Goal: Task Accomplishment & Management: Manage account settings

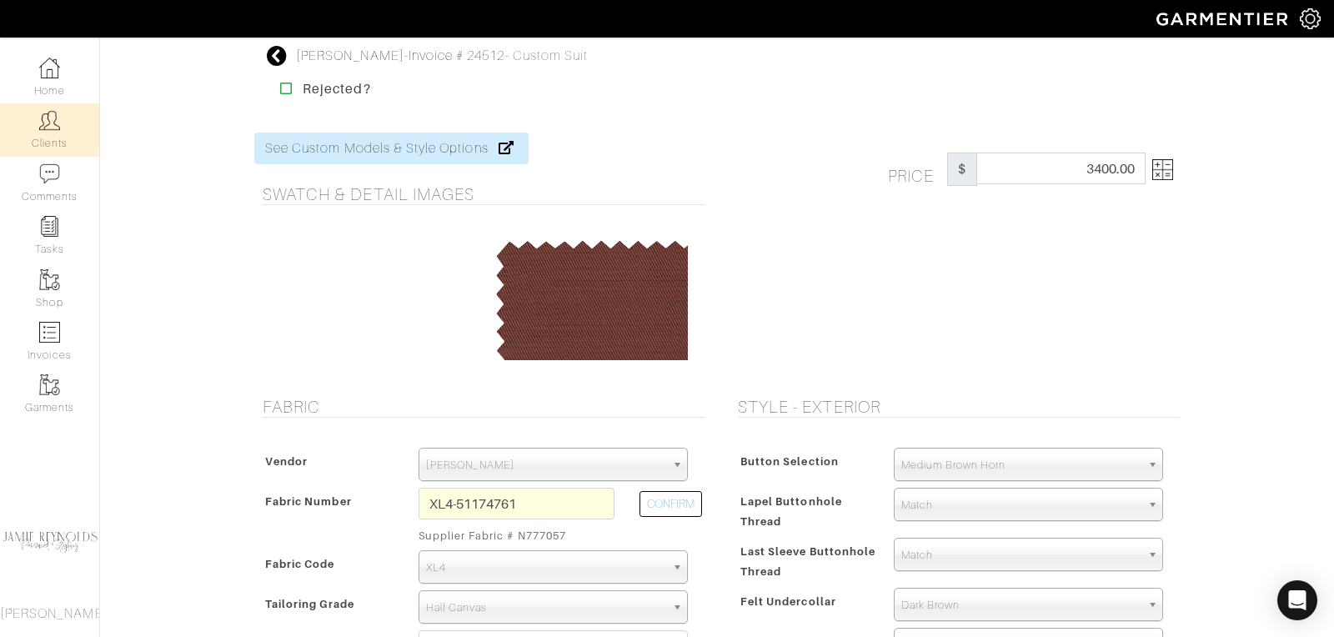
click at [49, 133] on link "Clients" at bounding box center [49, 129] width 99 height 53
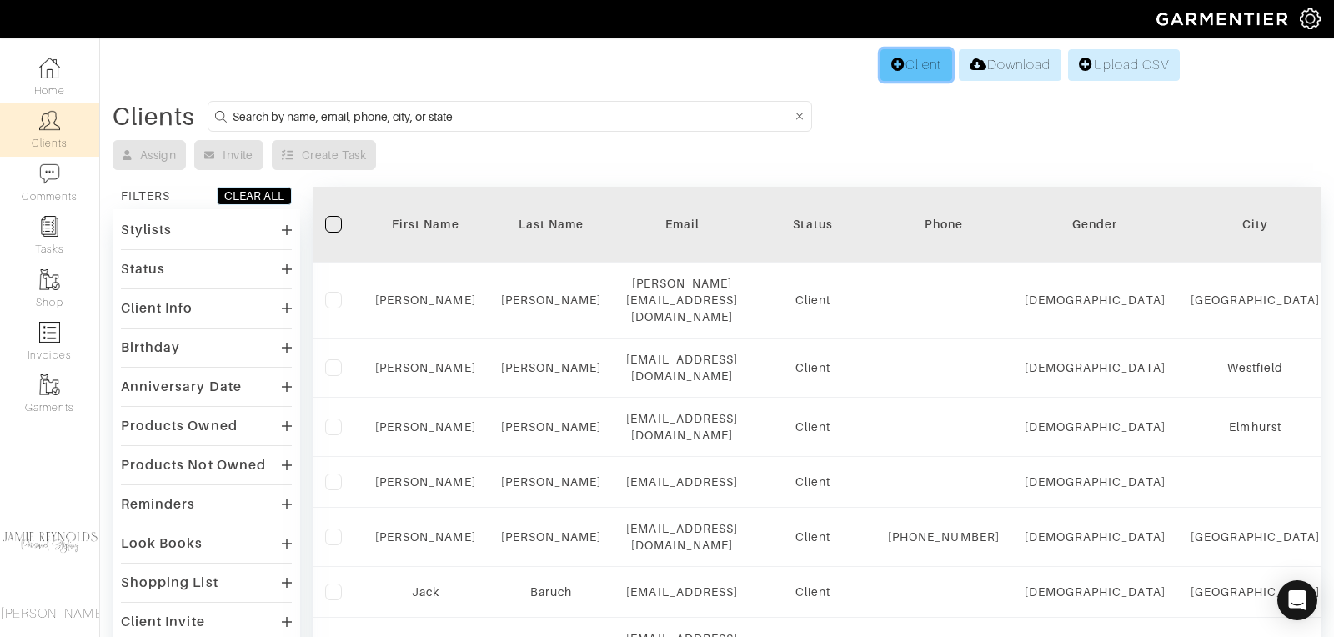
click at [919, 66] on link "Client" at bounding box center [916, 65] width 72 height 32
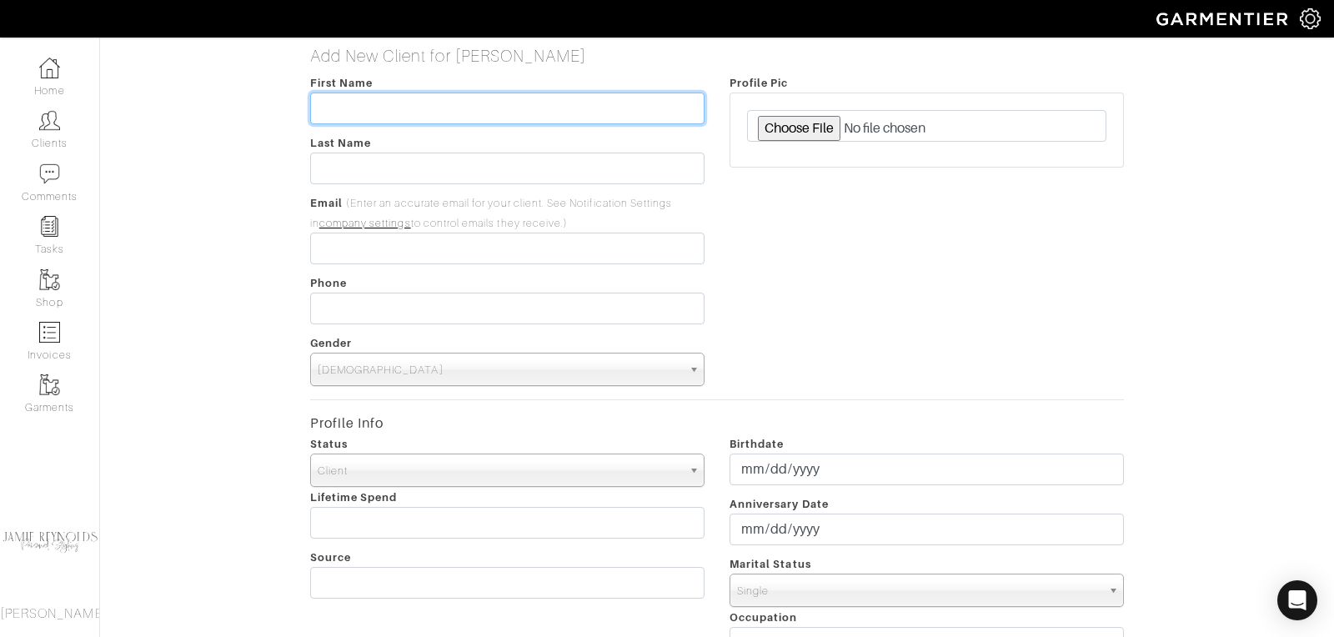
click at [425, 108] on input "text" at bounding box center [507, 109] width 394 height 32
type input "Jay"
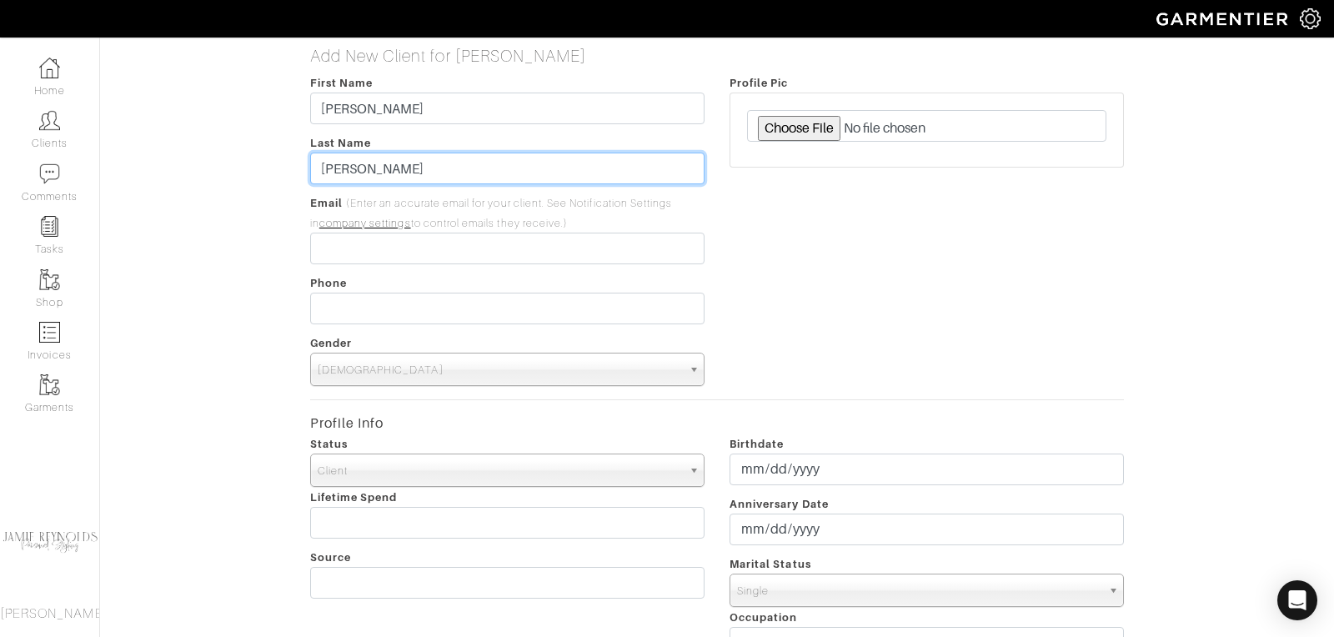
type input "Laabs"
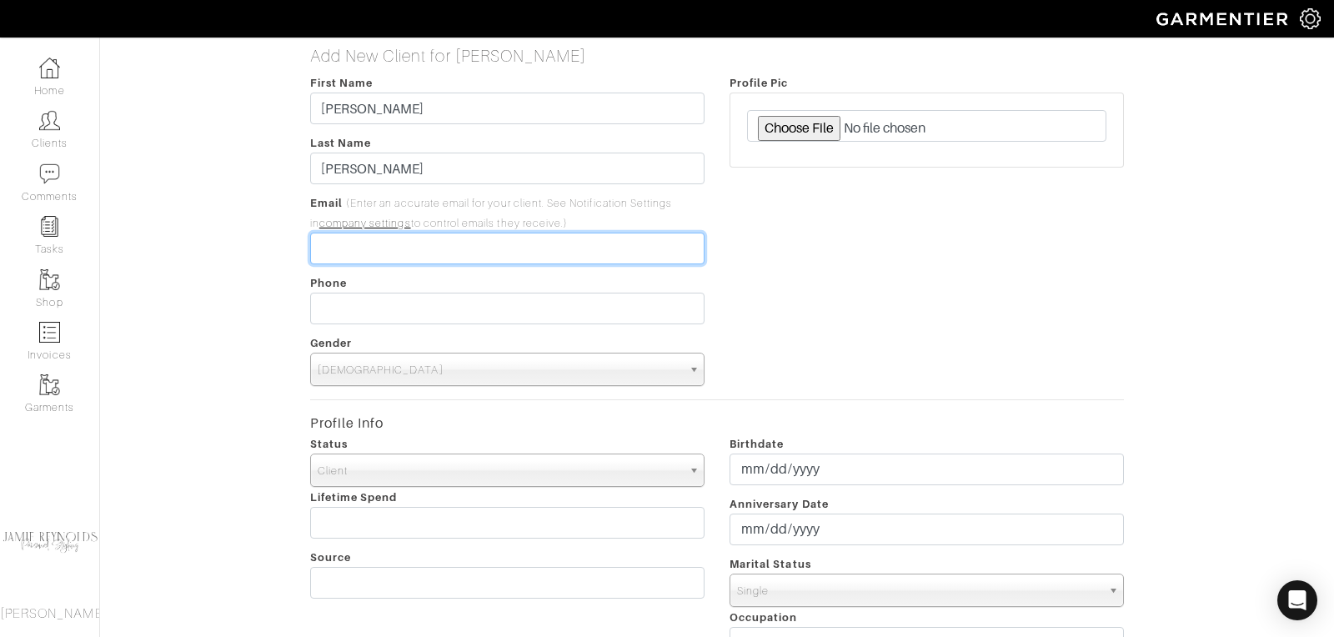
click at [364, 254] on input "email" at bounding box center [507, 249] width 394 height 32
click at [403, 248] on input "email" at bounding box center [507, 249] width 394 height 32
click at [388, 242] on input "email" at bounding box center [507, 249] width 394 height 32
type input "albrecht.jamie@gmail.com"
type input "619-922-1120"
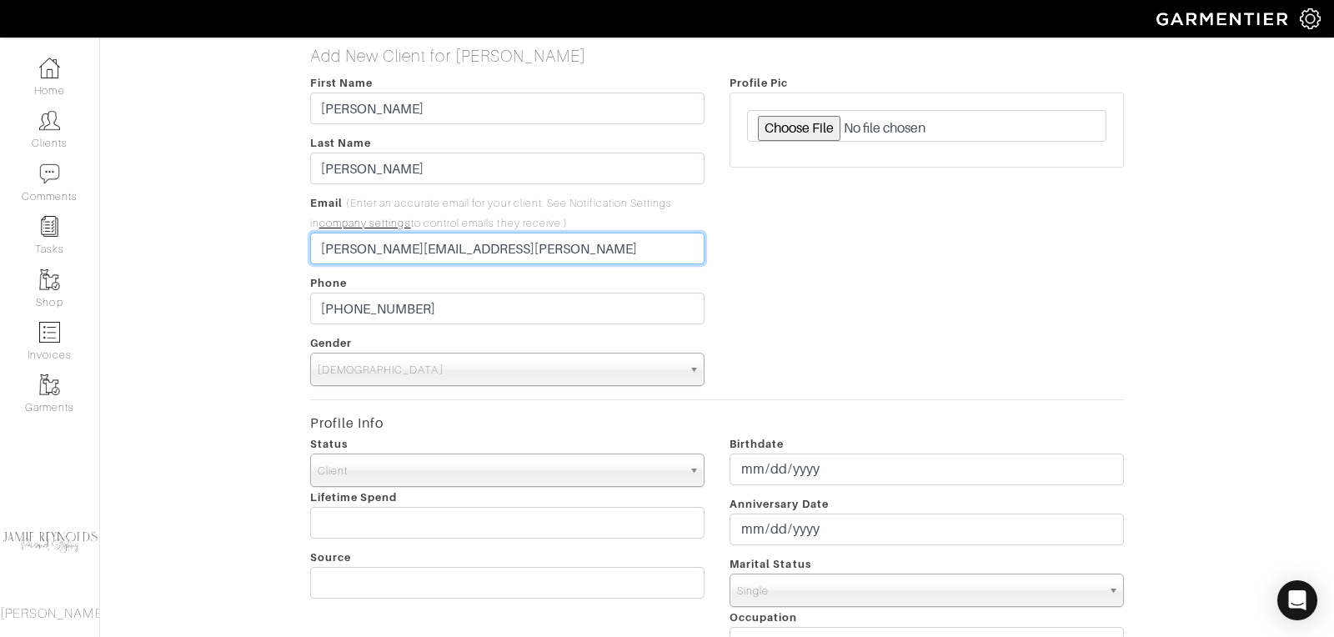
scroll to position [574, 0]
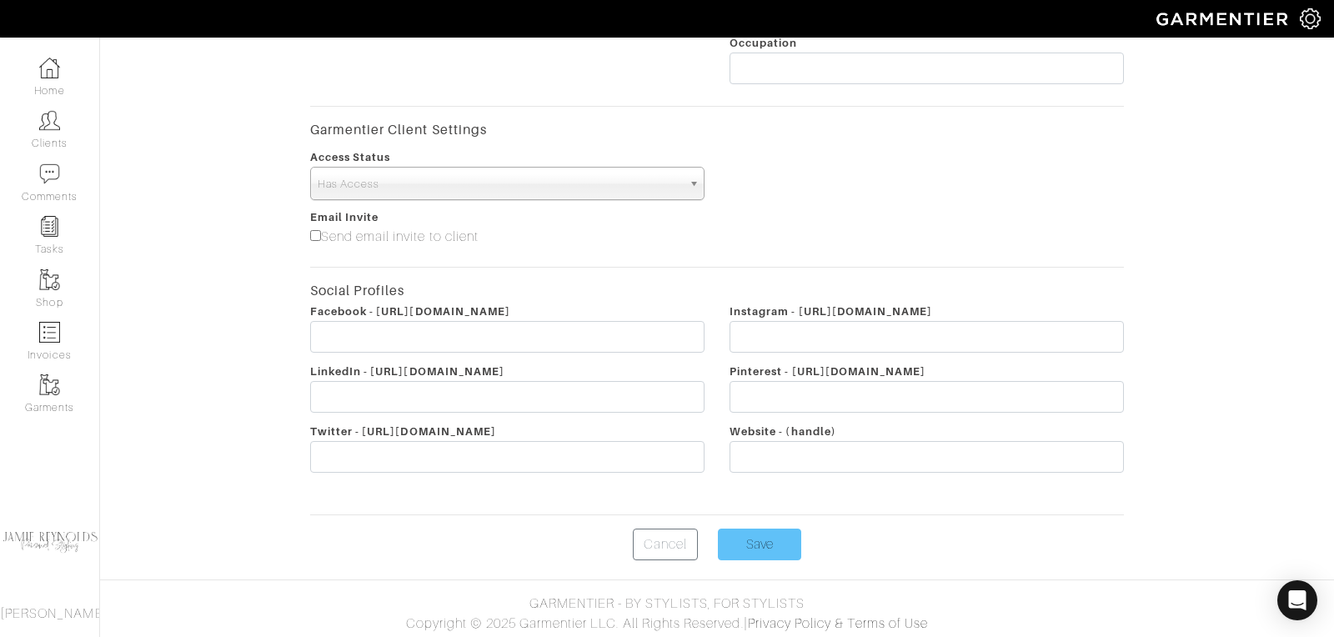
type input "albrecht.jamie@gmail.con"
click at [751, 528] on input "Save" at bounding box center [759, 544] width 83 height 32
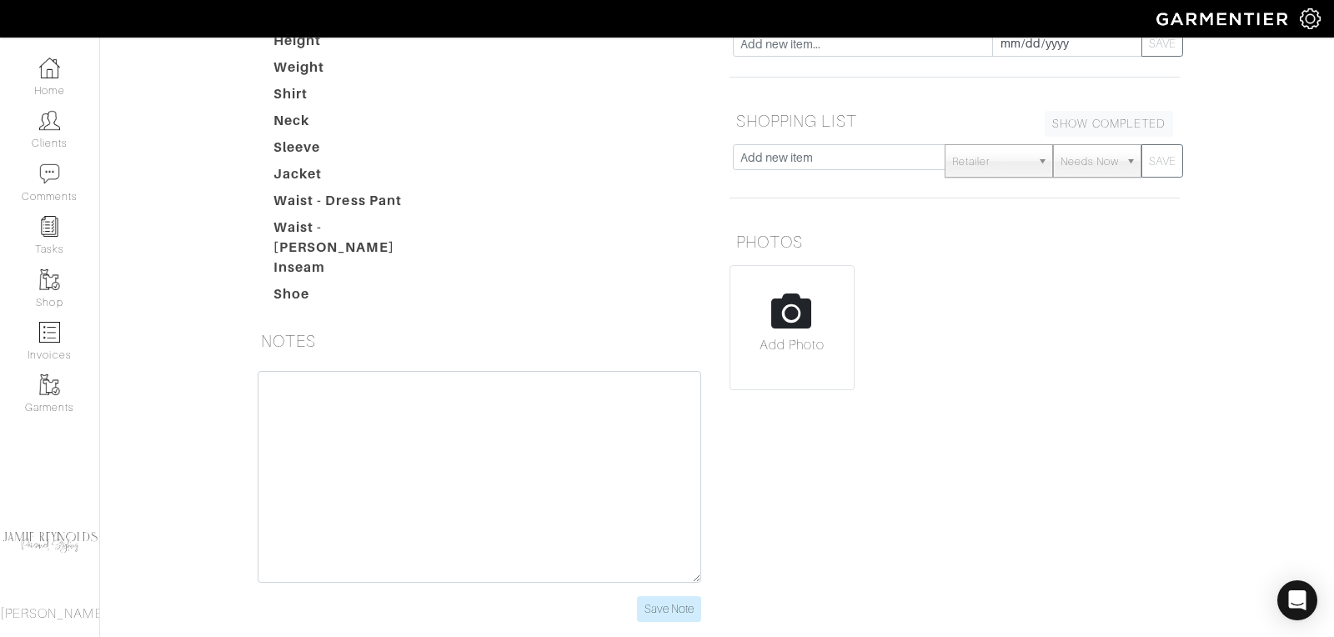
scroll to position [281, 0]
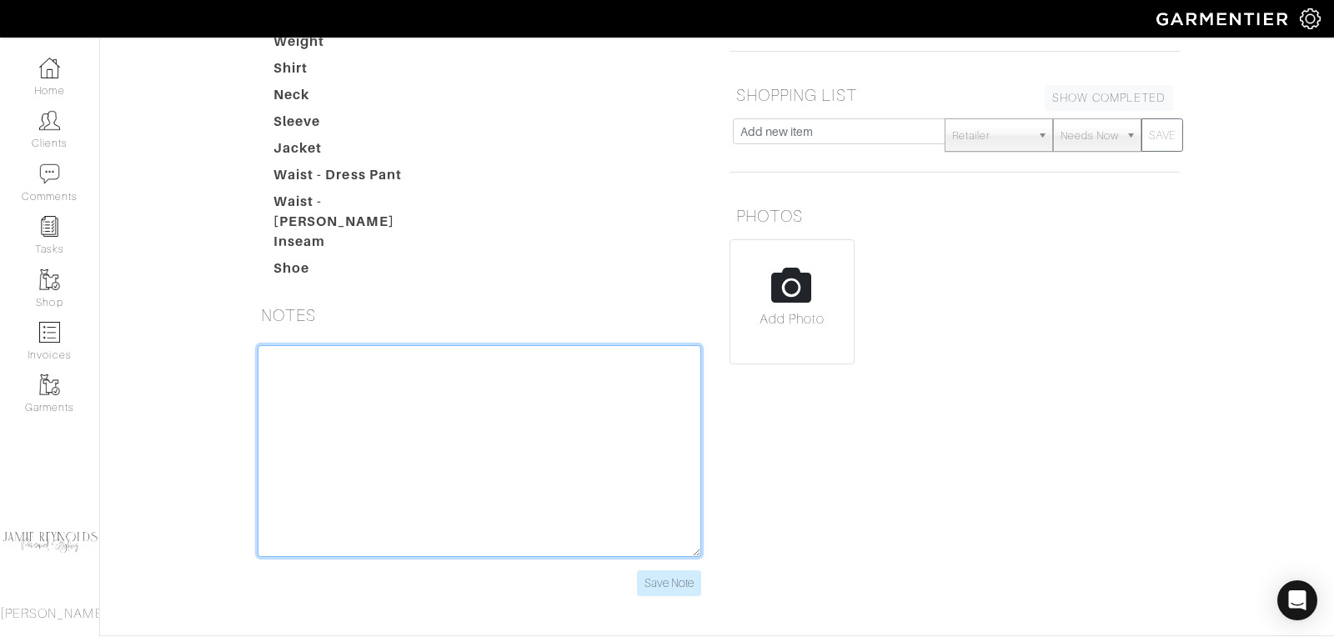
click at [353, 382] on textarea at bounding box center [479, 451] width 443 height 212
type textarea "N"
click at [427, 346] on textarea "knows Lauren Schroeder Divorced- 2 years ago Owns a consulting firm" at bounding box center [479, 451] width 443 height 212
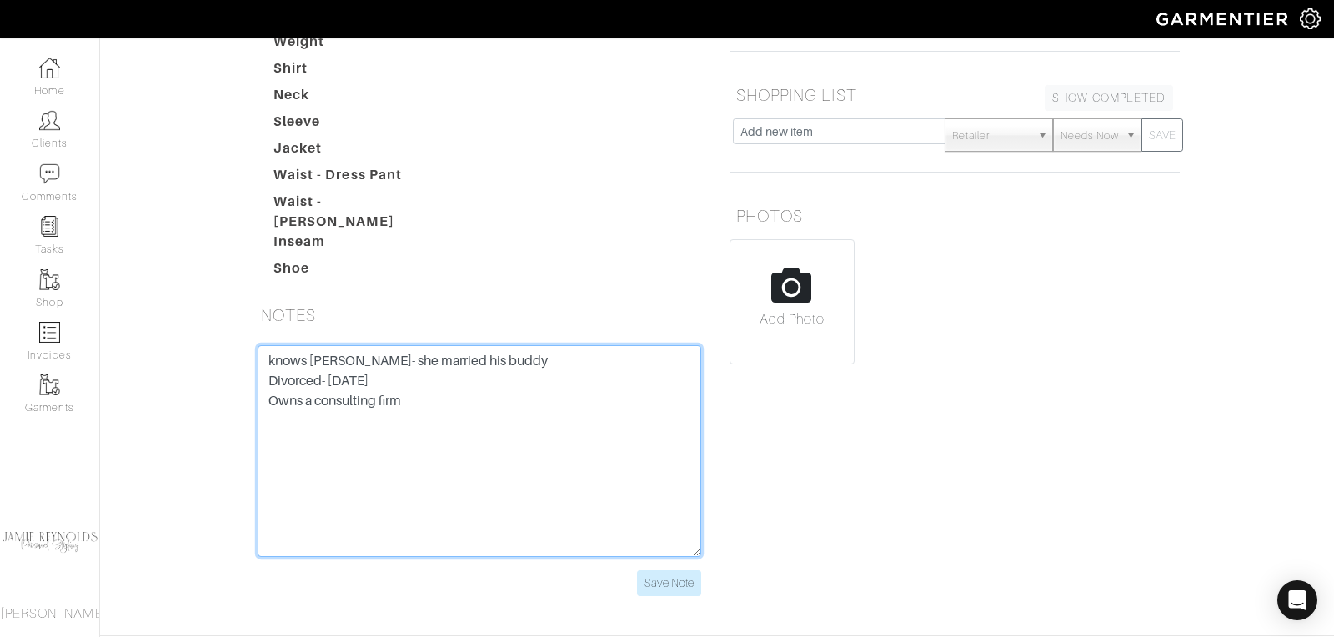
click at [418, 393] on textarea "knows Lauren Schroeder- she married his buddy Divorced- 2 years ago Owns a cons…" at bounding box center [479, 451] width 443 height 212
click at [268, 345] on textarea "knows Lauren Schroeder- she married his buddy Divorced- 2 years ago Owns a cons…" at bounding box center [479, 451] width 443 height 212
click at [277, 345] on textarea "knows Lauren Schroeder- she married his buddy Divorced- 2 years ago Owns a cons…" at bounding box center [479, 451] width 443 height 212
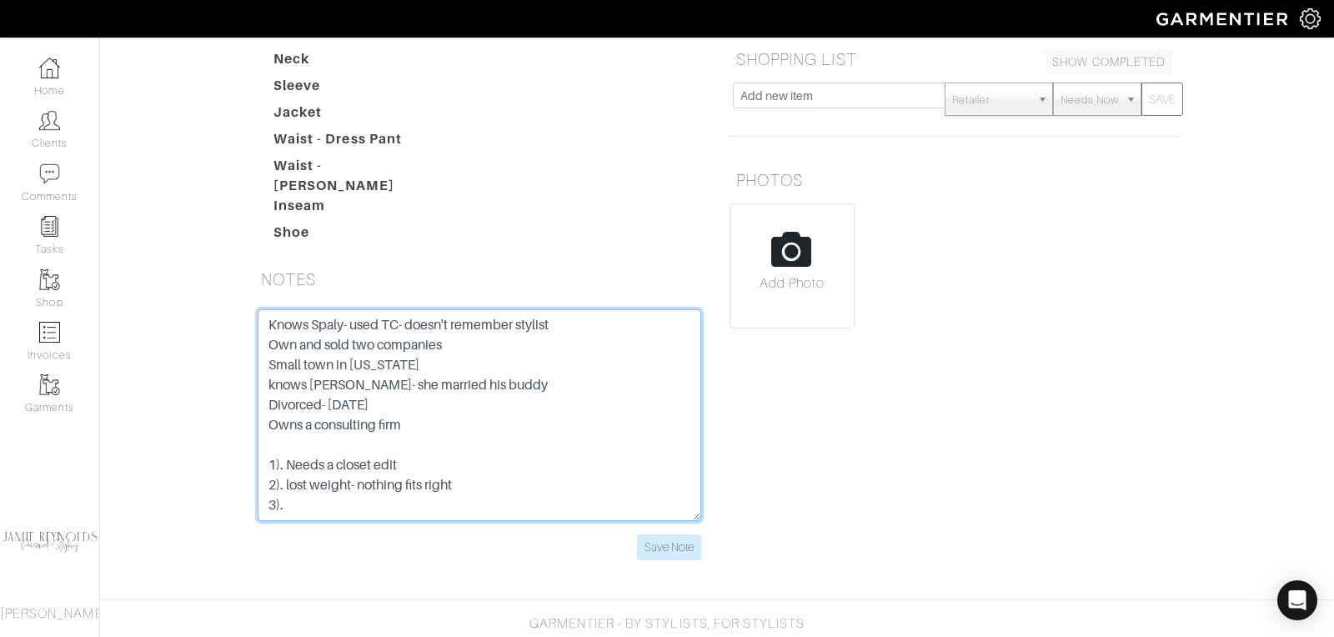
scroll to position [322, 0]
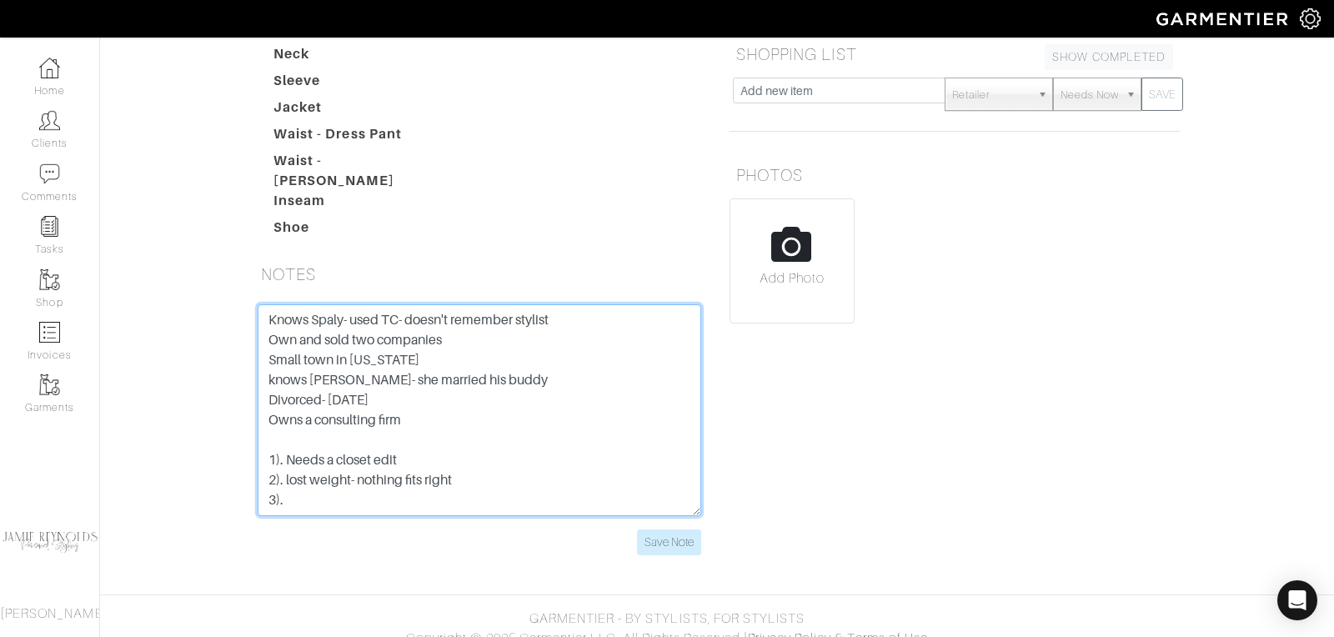
click at [421, 340] on textarea "Knows Spaly- used TC- doesn't remember stylist Own and sold two companies Small…" at bounding box center [479, 410] width 443 height 212
click at [291, 482] on textarea "Knows Spaly- used TC- doesn't remember stylist Own and sold two companies Small…" at bounding box center [479, 410] width 443 height 212
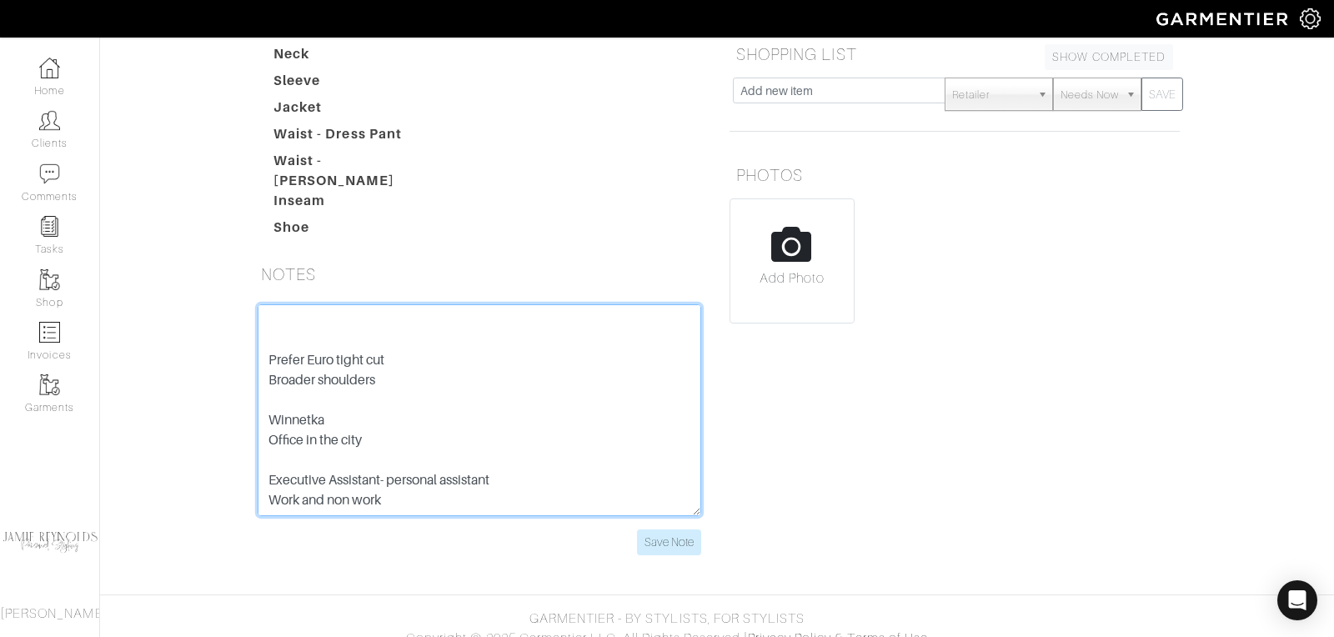
scroll to position [200, 0]
click at [506, 457] on textarea "Knows Spaly- used TC- doesn't remember stylist Own and sold two companies Small…" at bounding box center [479, 410] width 443 height 212
click at [405, 484] on textarea "Knows Spaly- used TC- doesn't remember stylist Own and sold two companies Small…" at bounding box center [479, 410] width 443 height 212
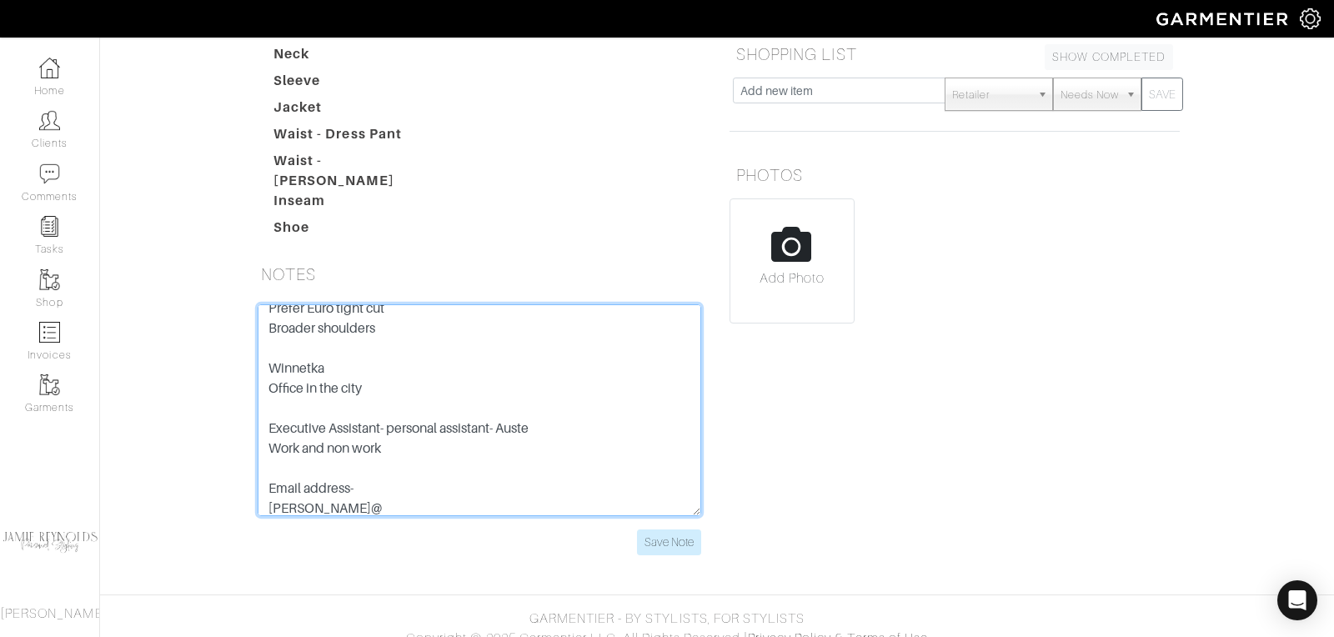
scroll to position [260, 0]
drag, startPoint x: 309, startPoint y: 494, endPoint x: 242, endPoint y: 493, distance: 67.5
click at [242, 493] on div "Knows Spaly- used TC- doesn't remember stylist Own and sold two companies Small…" at bounding box center [479, 439] width 475 height 271
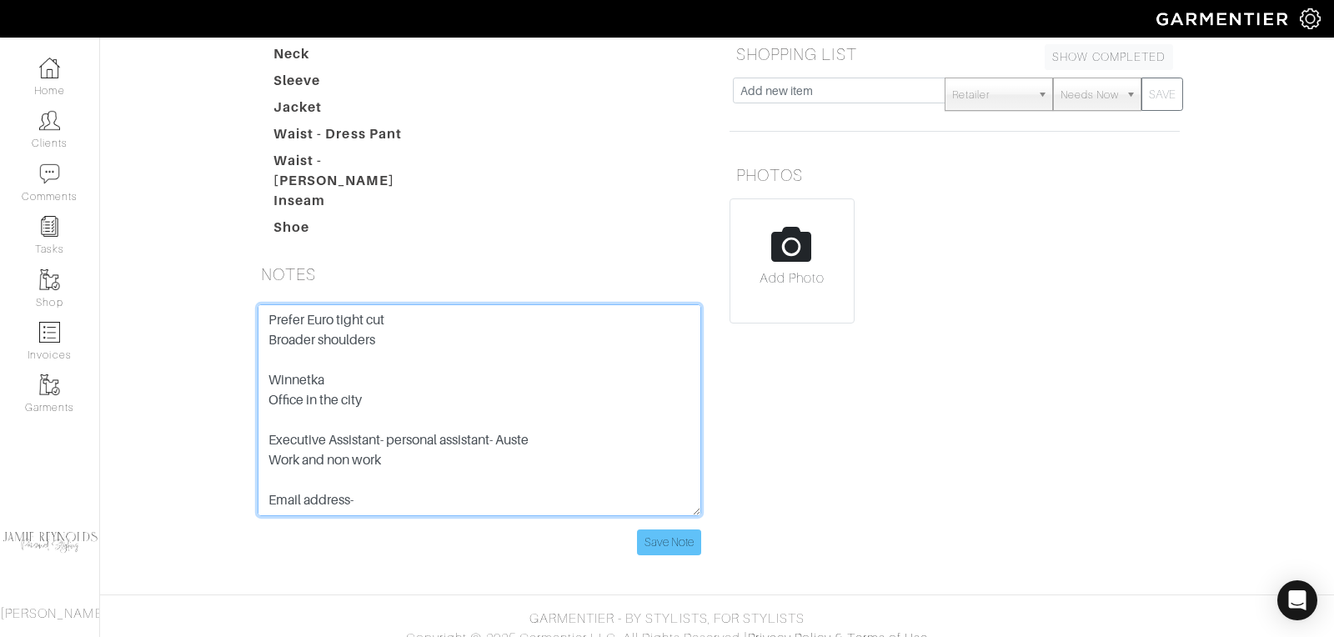
type textarea "Knows Spaly- used TC- doesn't remember stylist Own and sold two companies Small…"
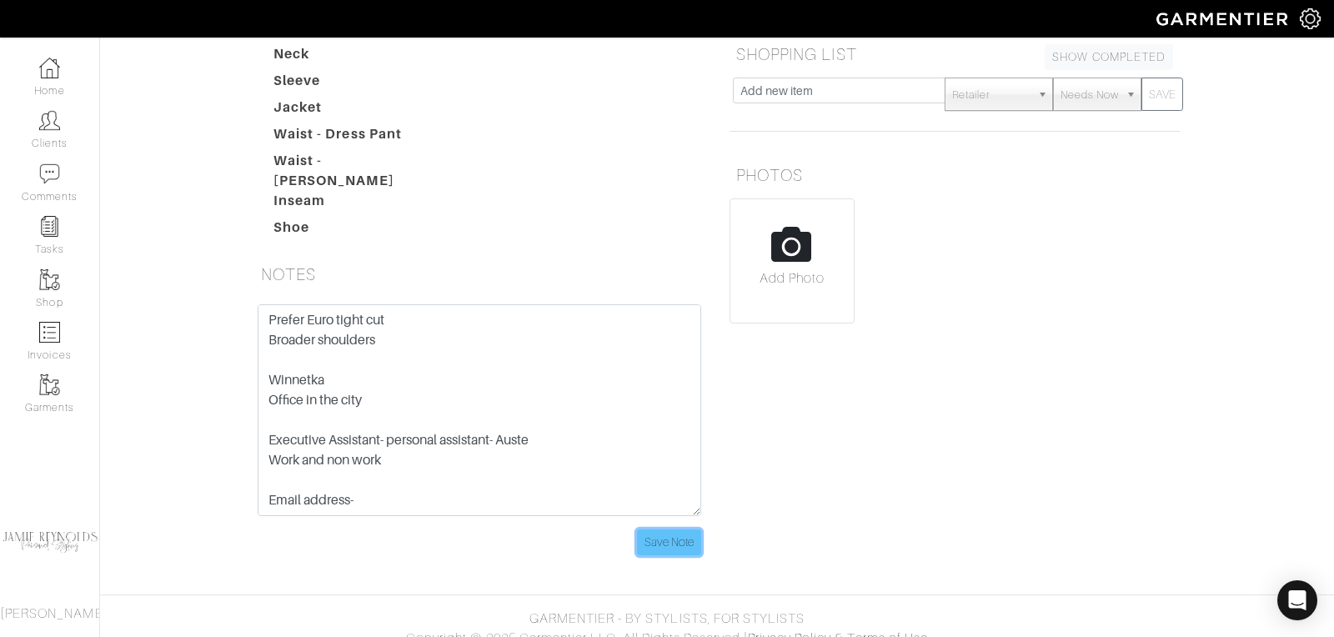
click at [664, 529] on input "Save Note" at bounding box center [669, 542] width 64 height 26
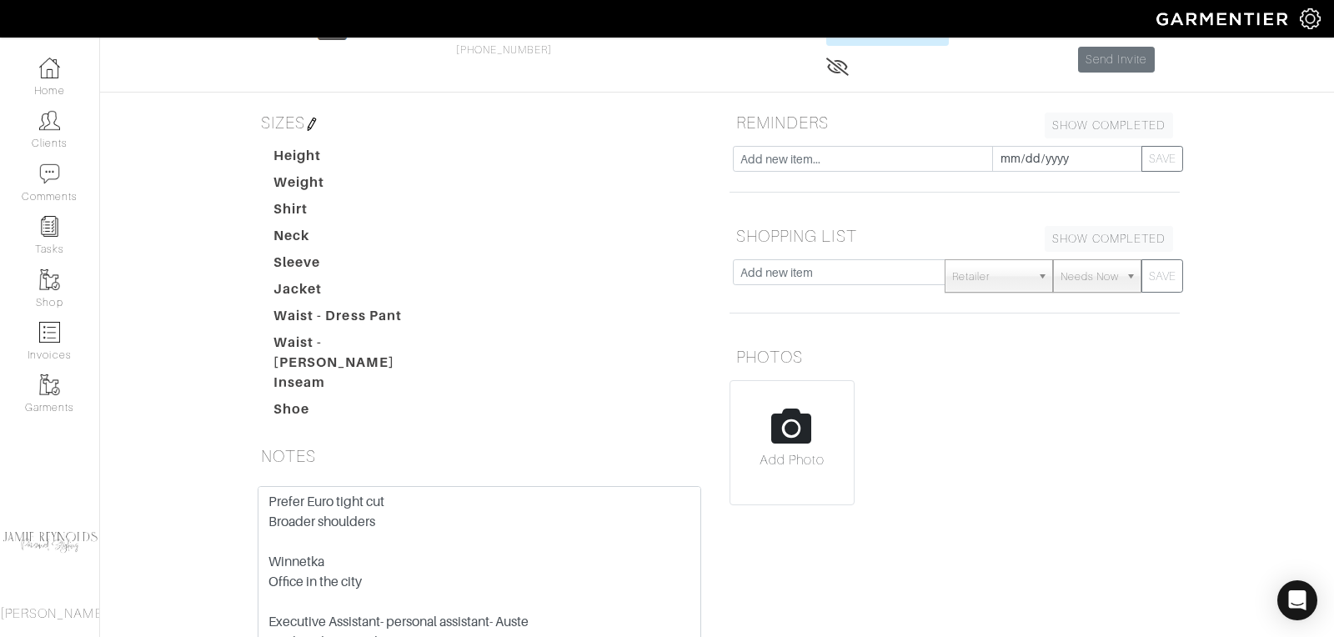
scroll to position [0, 0]
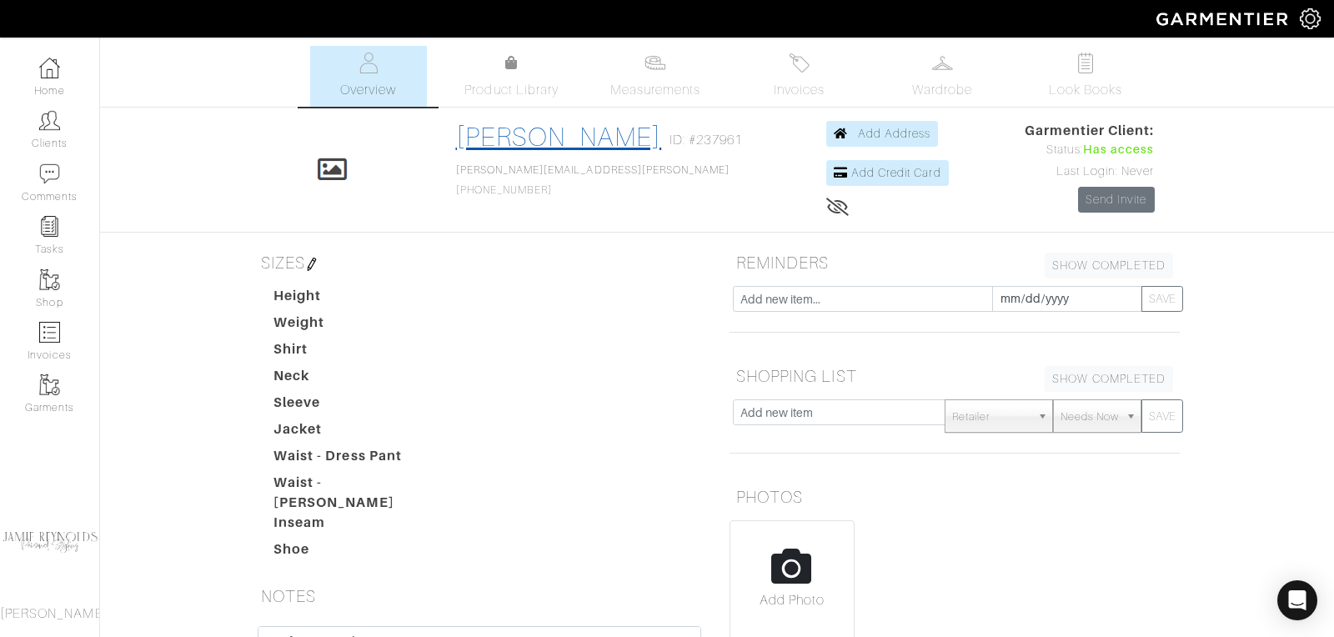
click at [581, 141] on link "Jay Laabs" at bounding box center [559, 137] width 206 height 30
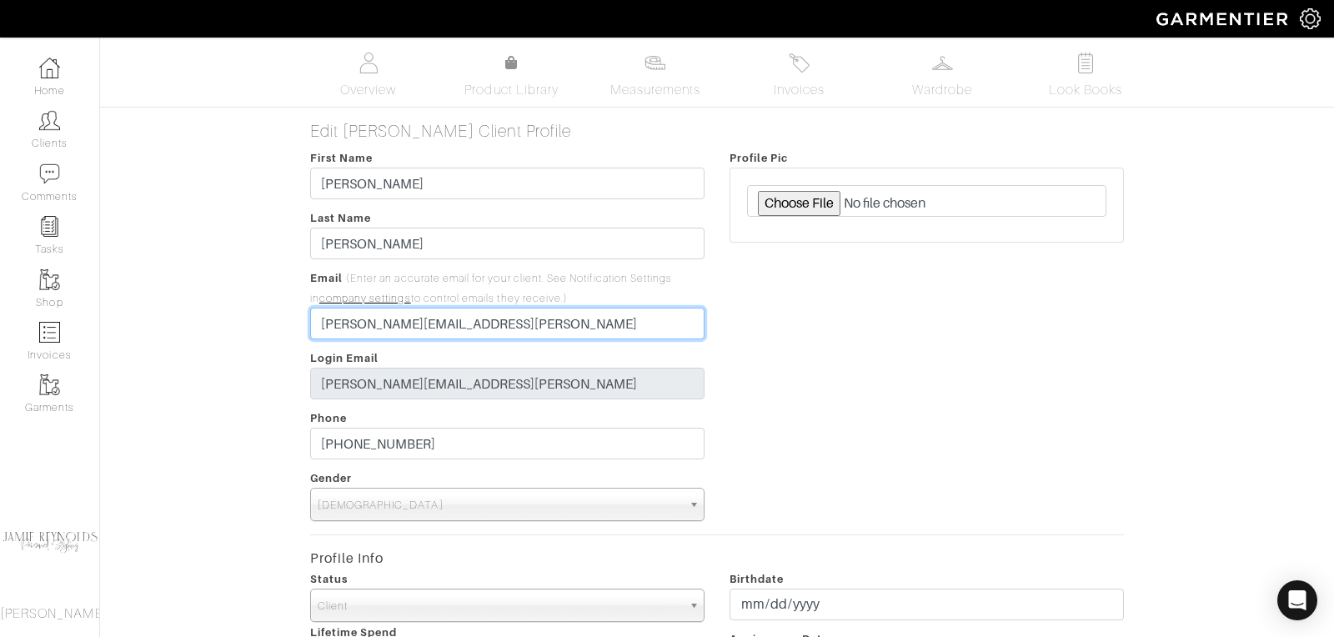
click at [468, 321] on input "albrecht.jamie@gmail.con" at bounding box center [507, 324] width 394 height 32
type input "jay@spauldingridge.com"
click at [933, 366] on div "Profile Pic" at bounding box center [926, 334] width 419 height 373
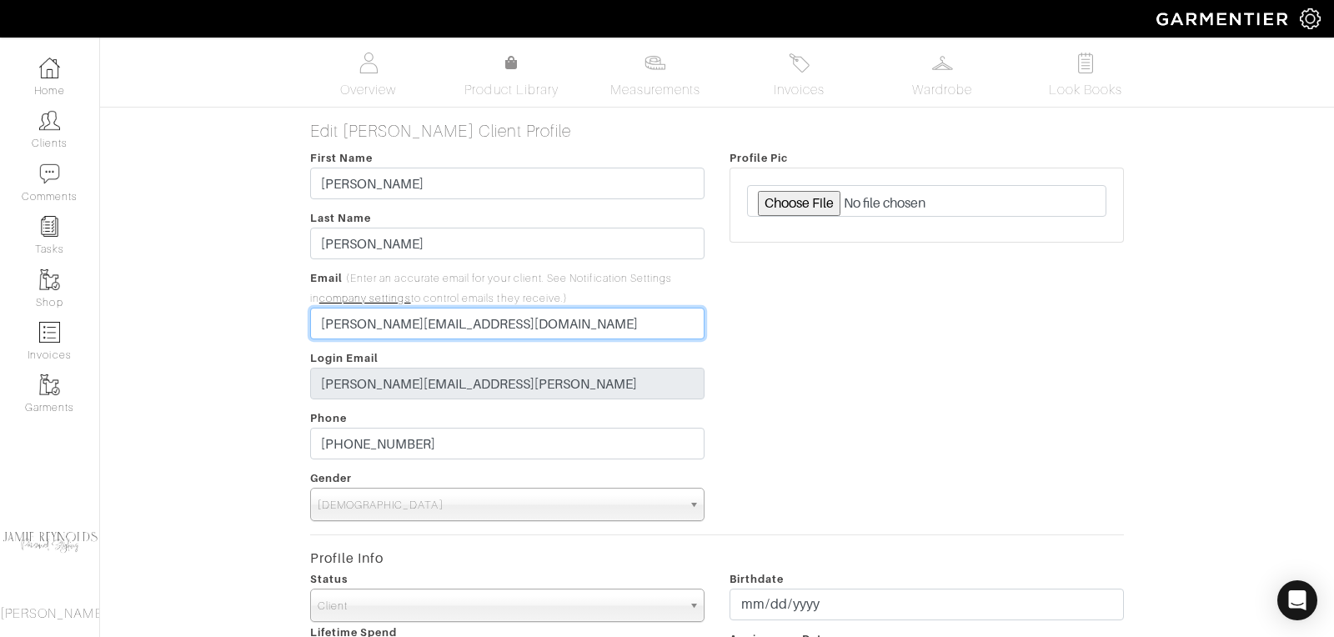
click at [515, 326] on input "jay@spauldingridge.com" at bounding box center [507, 324] width 394 height 32
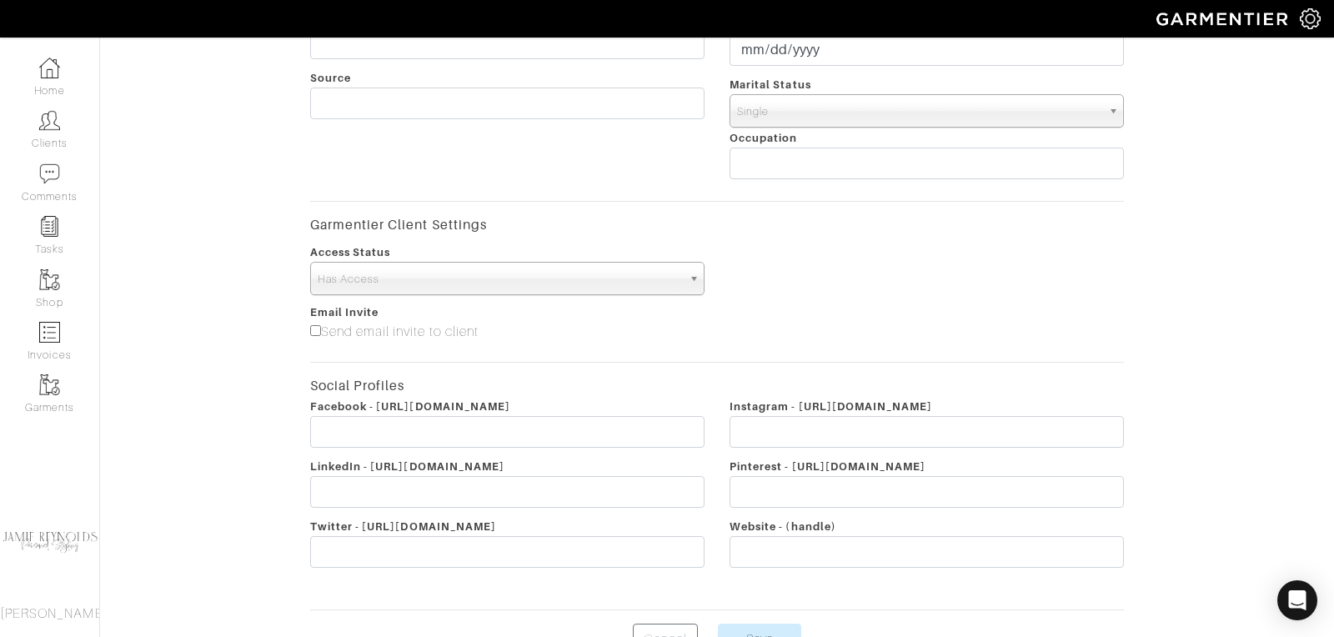
scroll to position [709, 0]
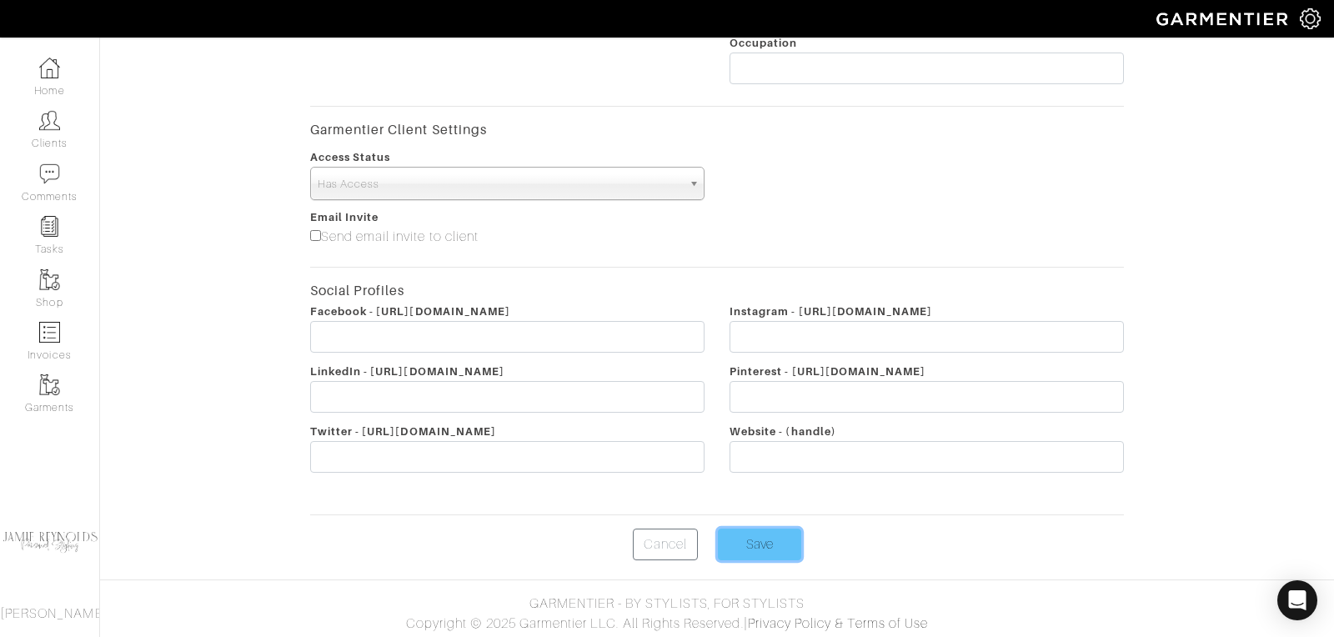
click at [749, 545] on input "Save" at bounding box center [759, 544] width 83 height 32
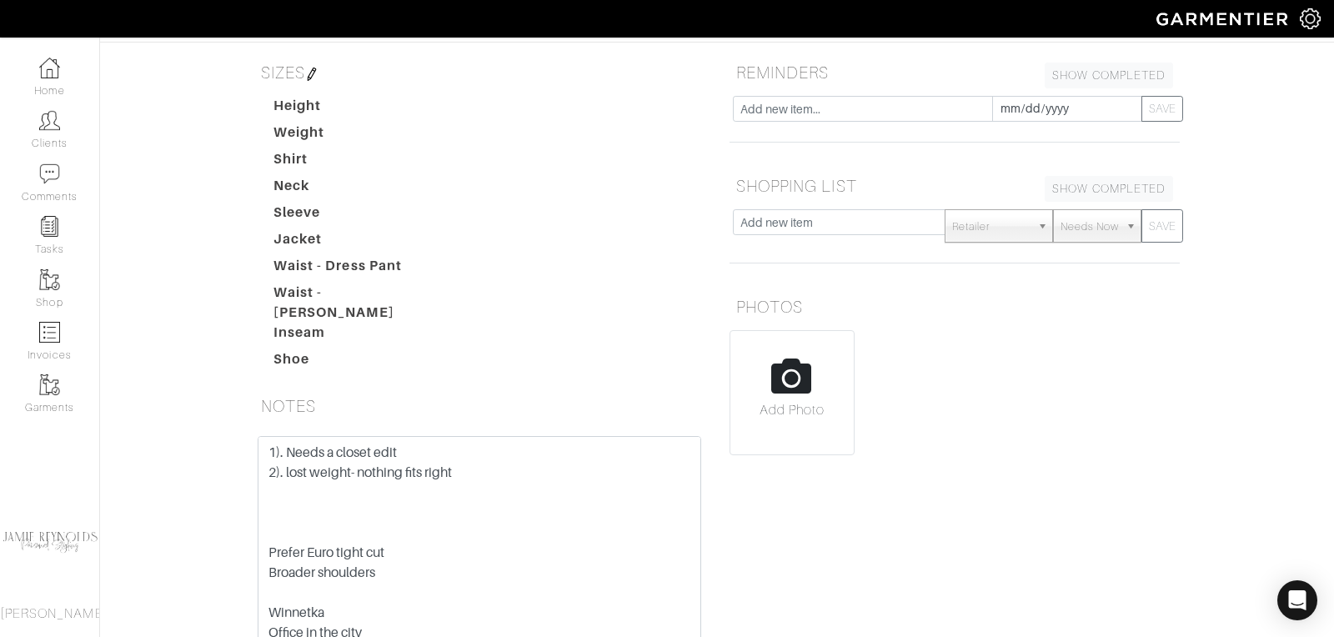
scroll to position [144, 0]
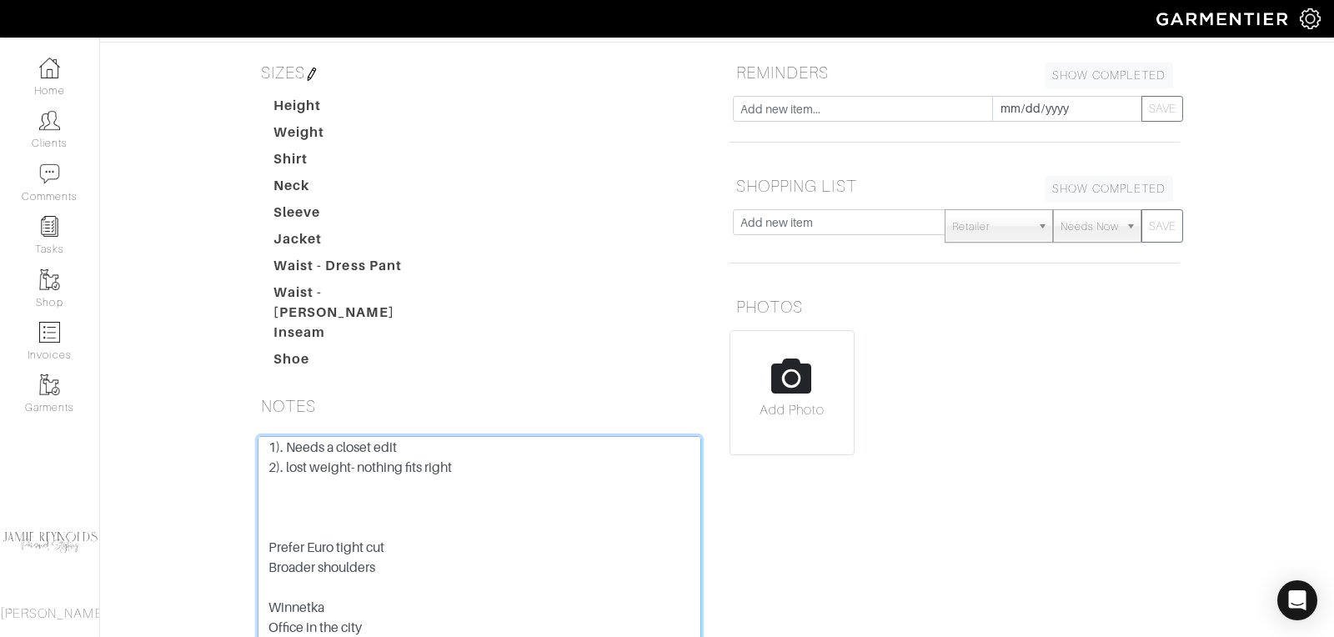
click at [268, 528] on textarea "Knows Spaly- used TC- doesn't remember stylist Own and sold two companies Small…" at bounding box center [479, 542] width 443 height 212
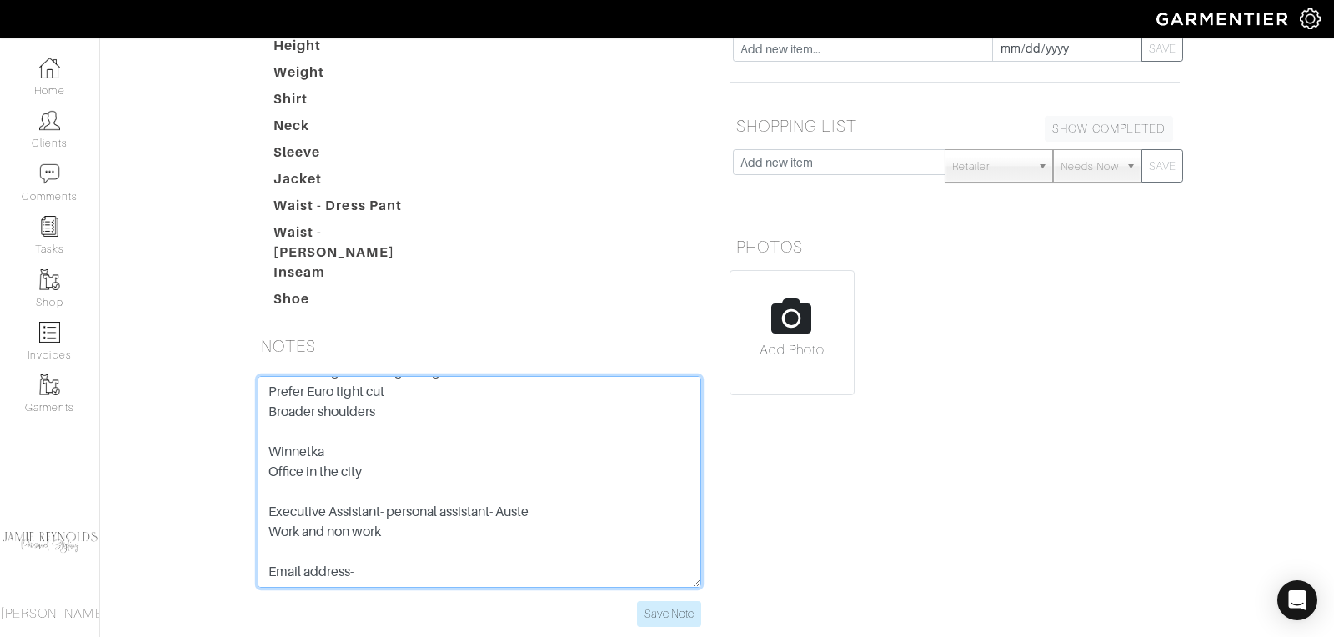
scroll to position [262, 0]
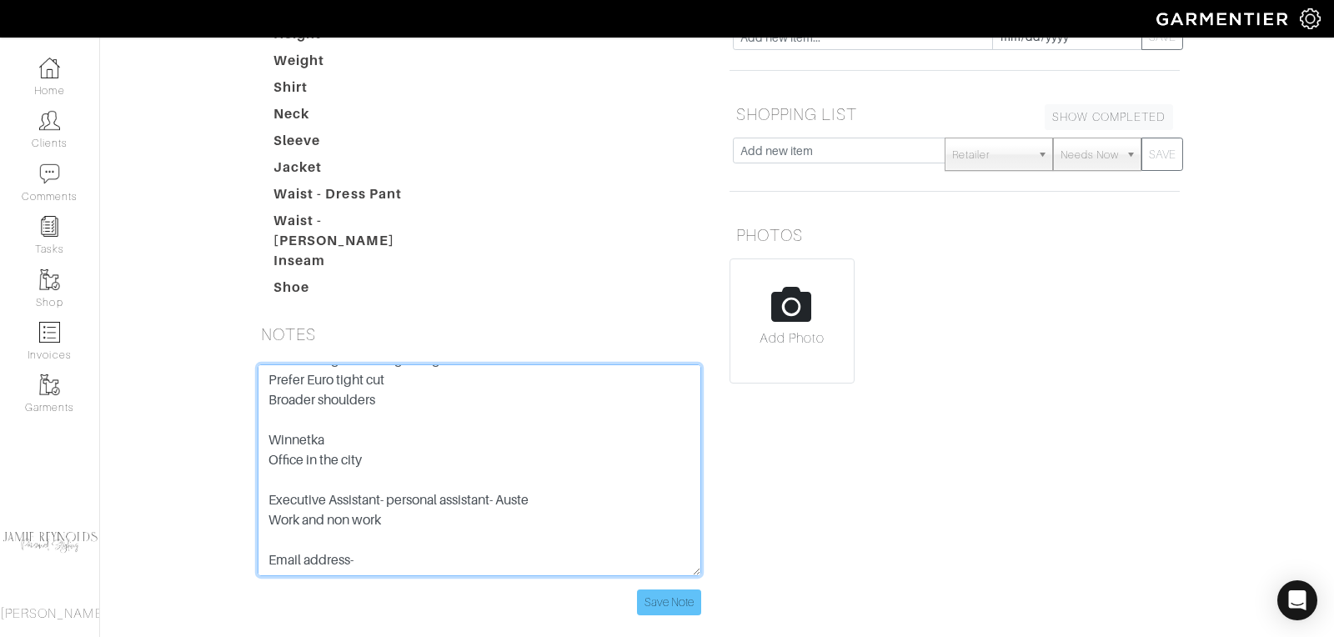
type textarea "Knows Spaly- used TC- doesn't remember stylist Own and sold two companies Small…"
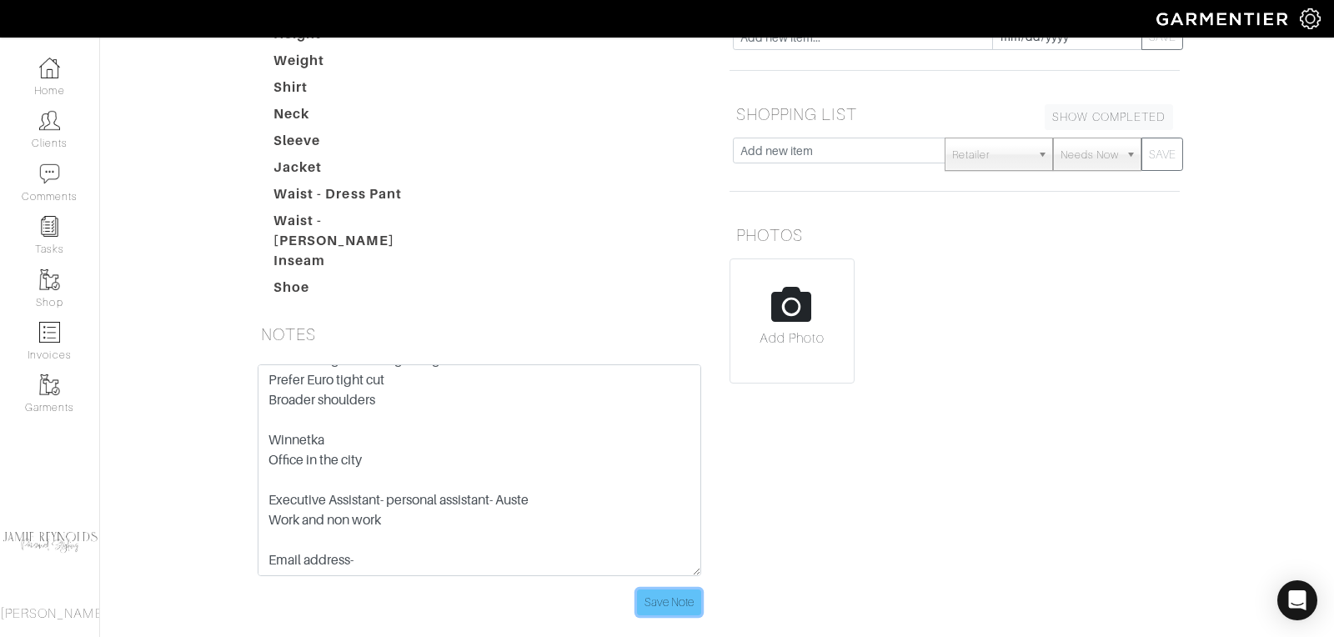
click at [679, 589] on input "Save Note" at bounding box center [669, 602] width 64 height 26
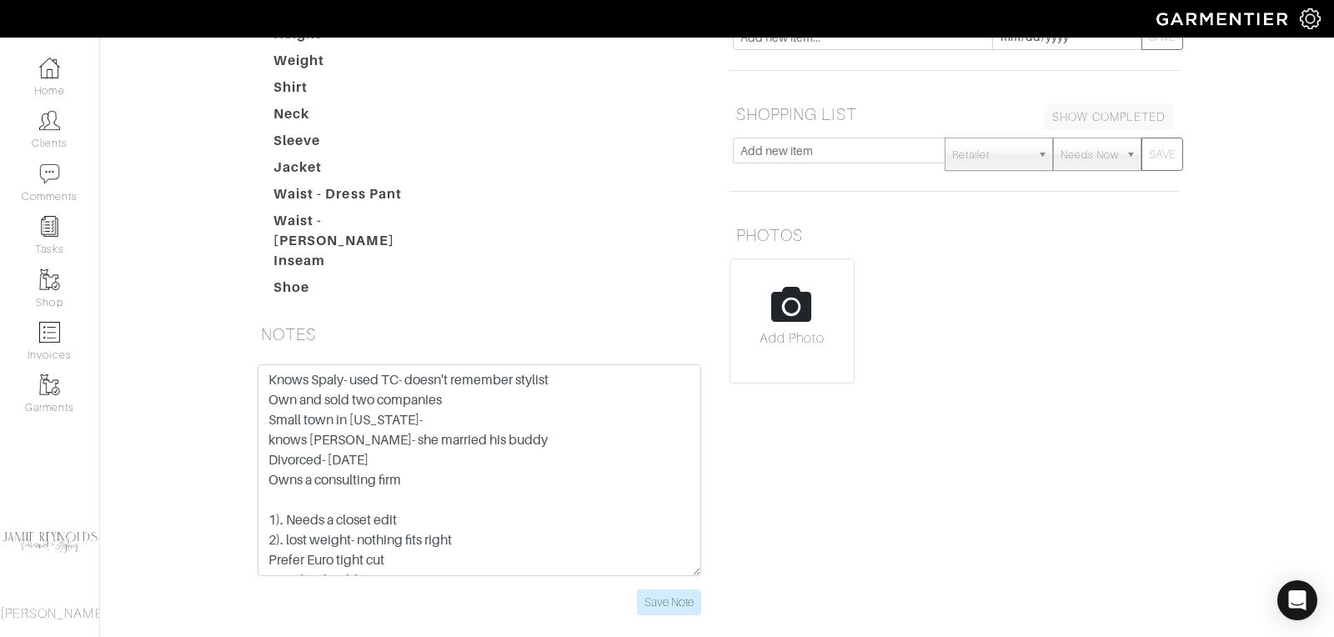
scroll to position [0, 0]
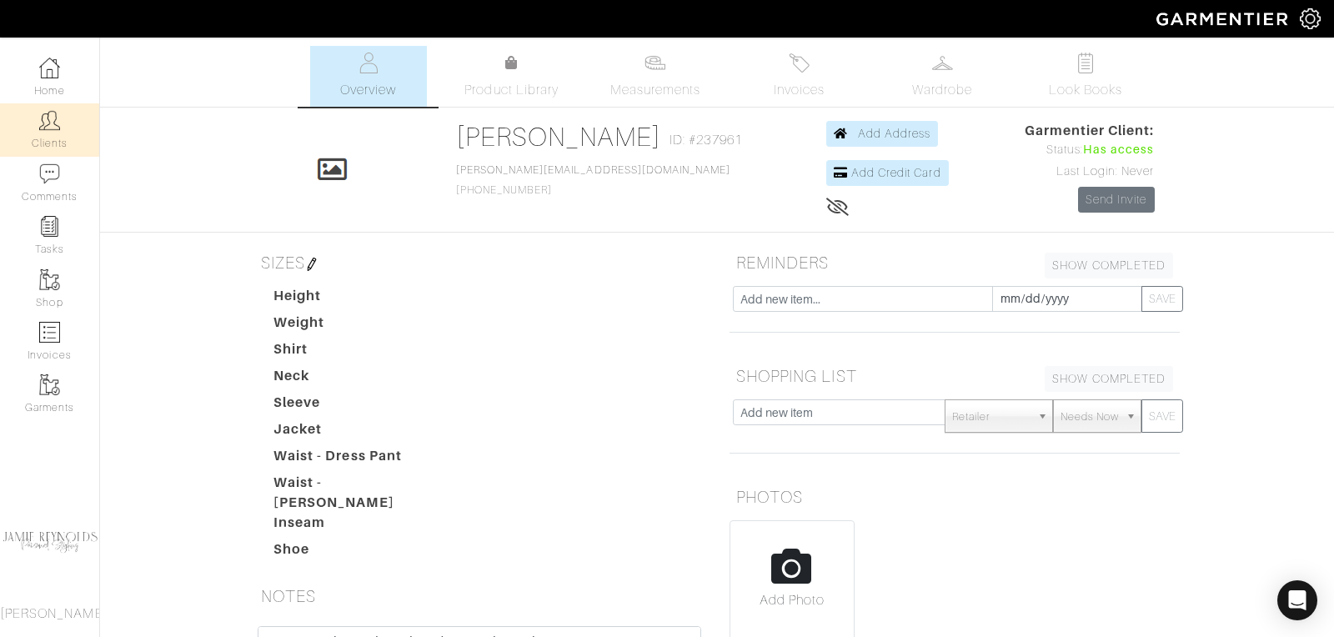
click at [47, 135] on link "Clients" at bounding box center [49, 129] width 99 height 53
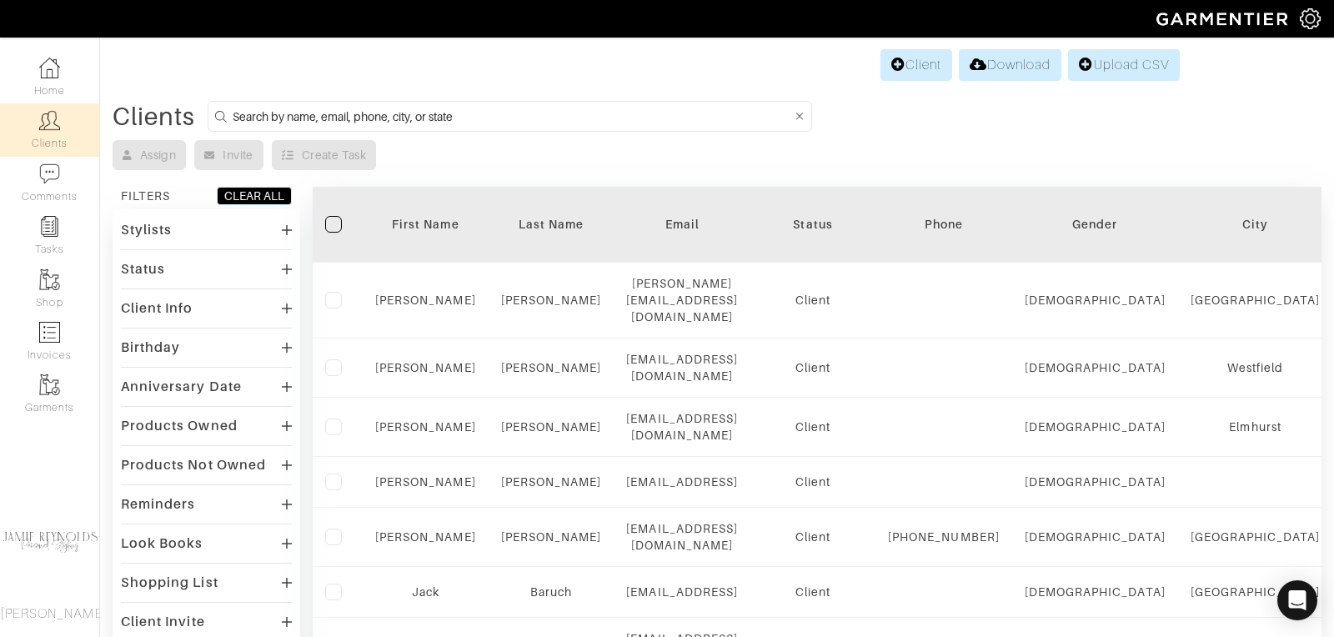
click at [360, 109] on input at bounding box center [512, 116] width 559 height 21
type input "tim mcenery"
click at [313, 114] on input "tim mcenery" at bounding box center [512, 116] width 559 height 21
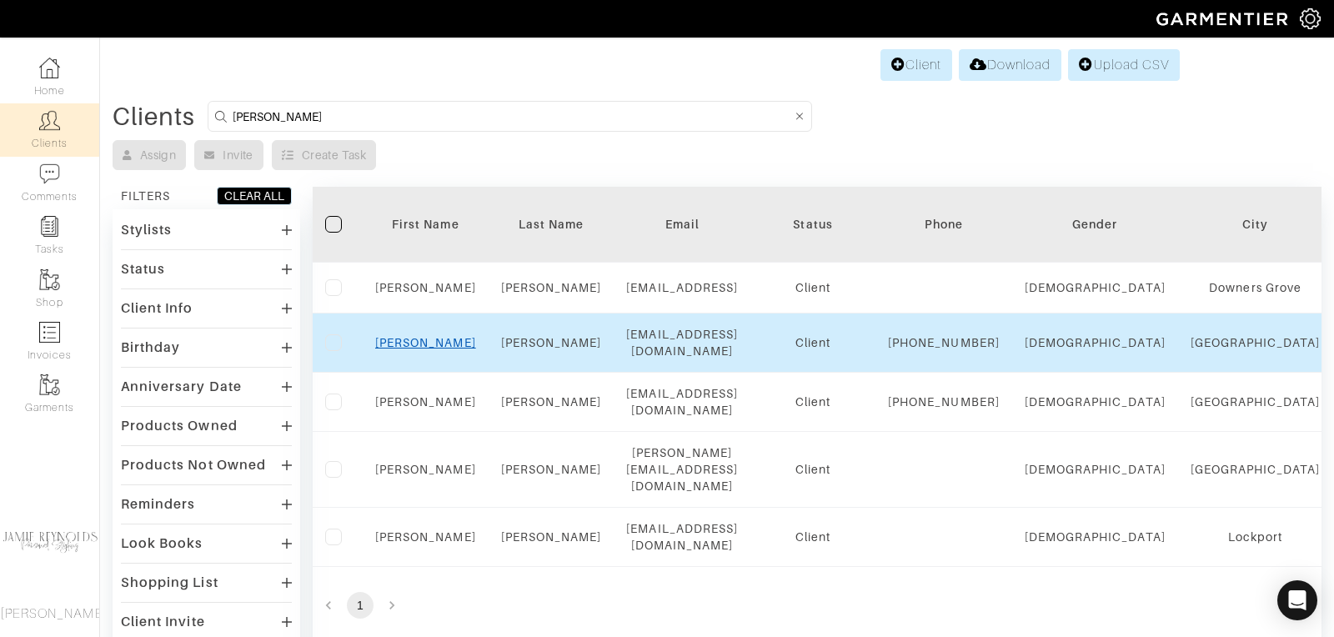
click at [420, 349] on link "Tim" at bounding box center [425, 342] width 101 height 13
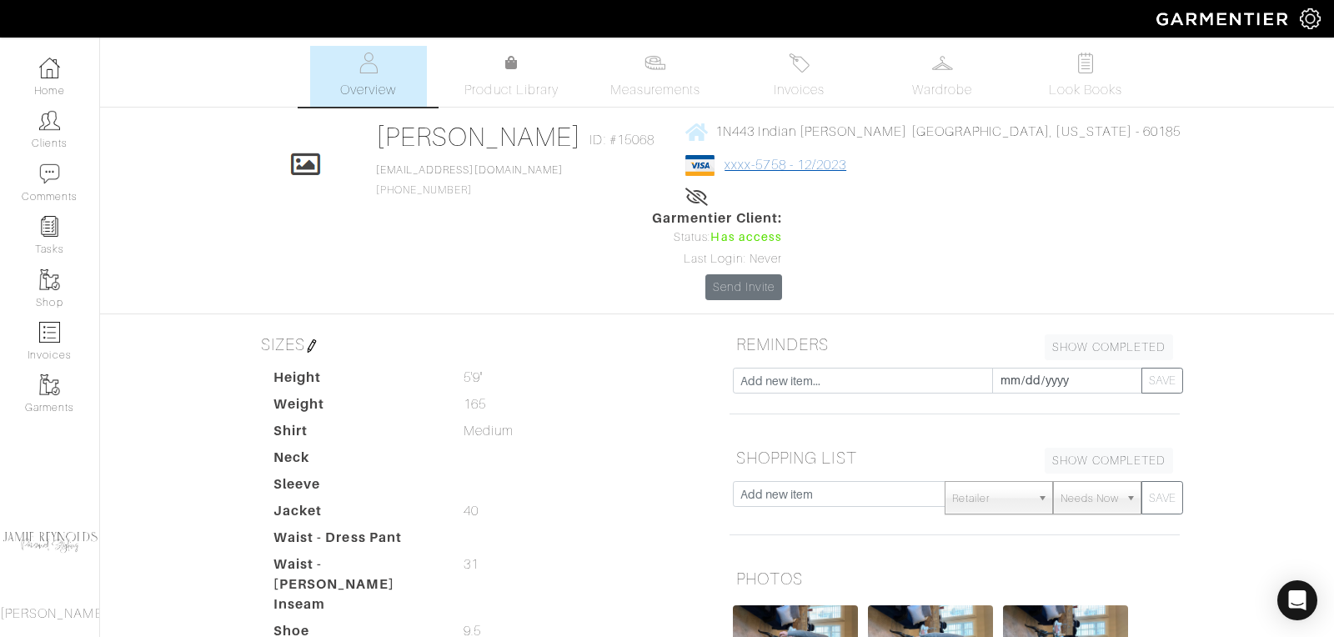
click at [745, 167] on link "xxxx-5758 - 12/2023" at bounding box center [785, 165] width 122 height 15
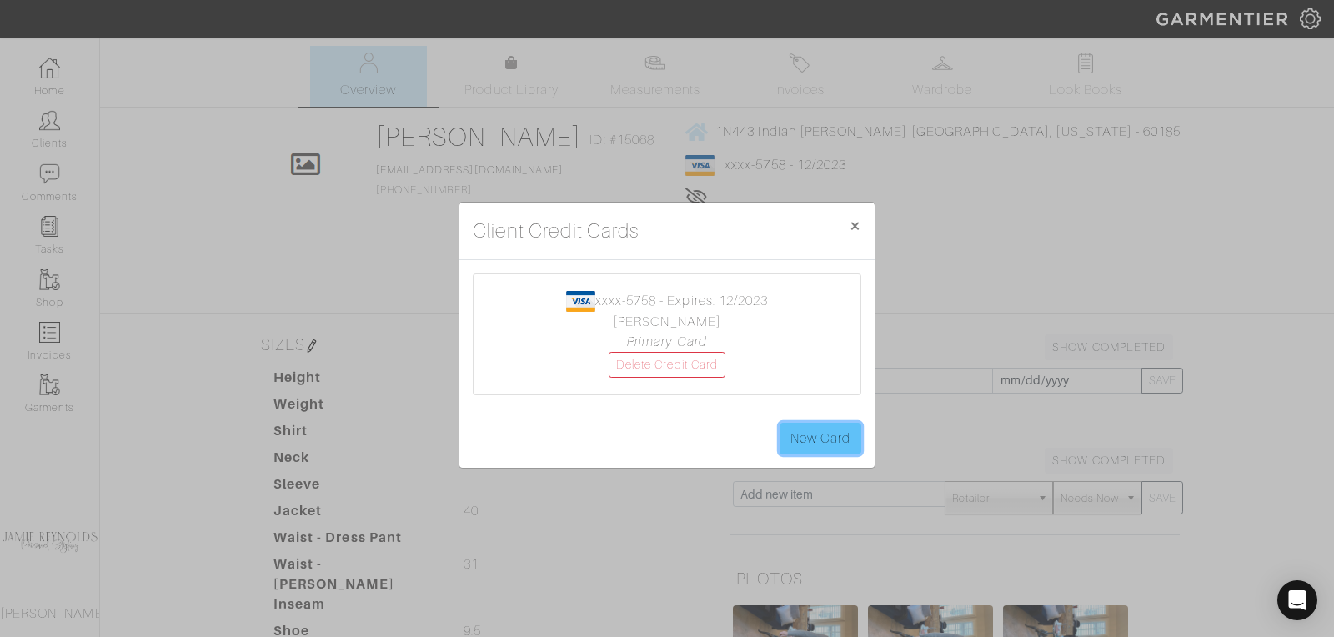
click at [822, 438] on link "New Card" at bounding box center [820, 439] width 82 height 32
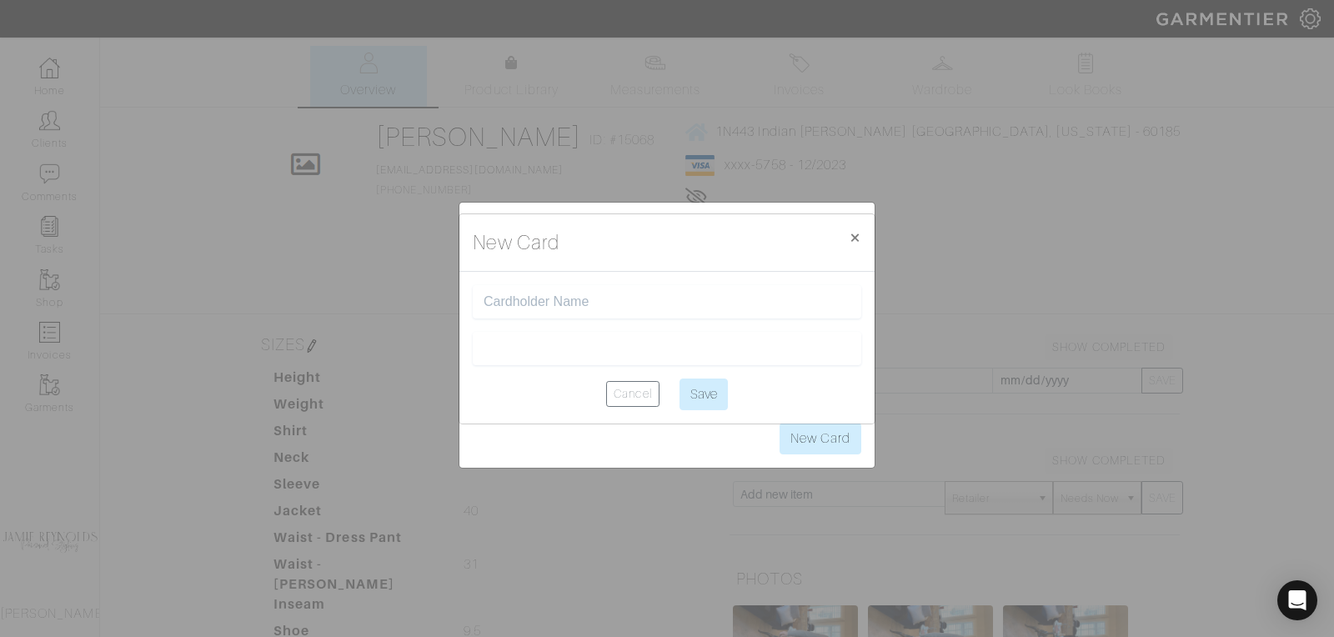
click at [526, 300] on input "text" at bounding box center [666, 302] width 367 height 16
type input "[PERSON_NAME]"
click at [706, 394] on input "Save" at bounding box center [703, 394] width 48 height 32
type input "Saving..."
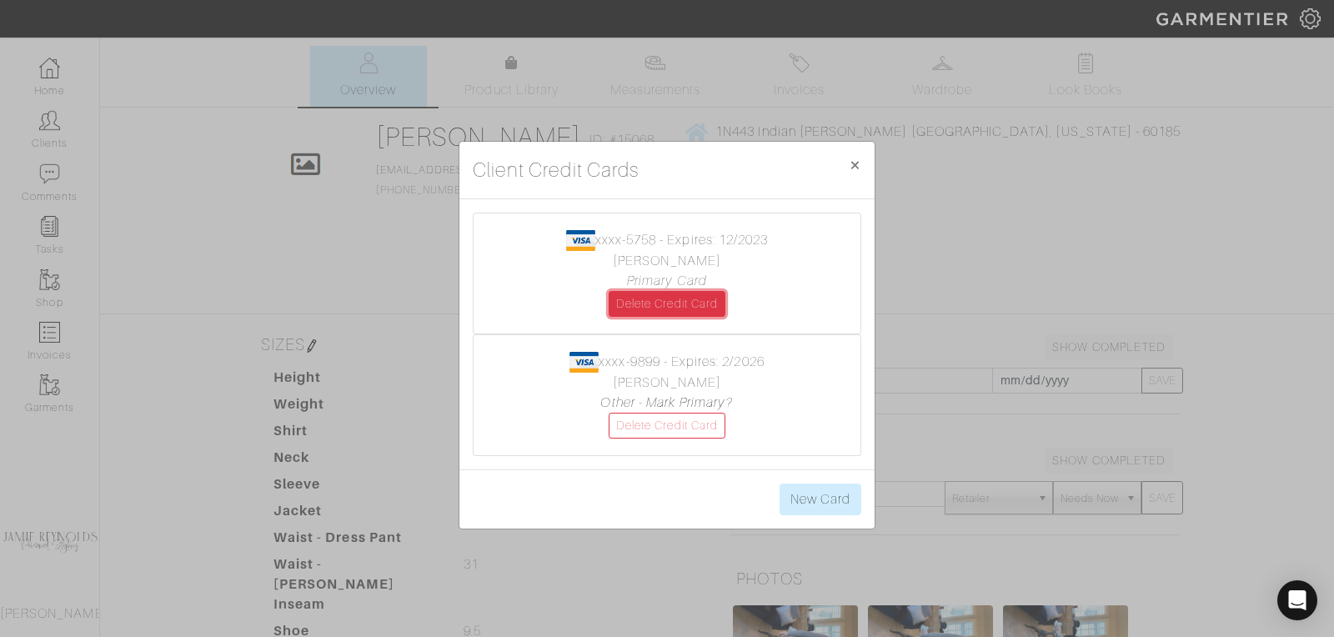
click at [700, 310] on link "Delete Credit Card" at bounding box center [667, 304] width 117 height 26
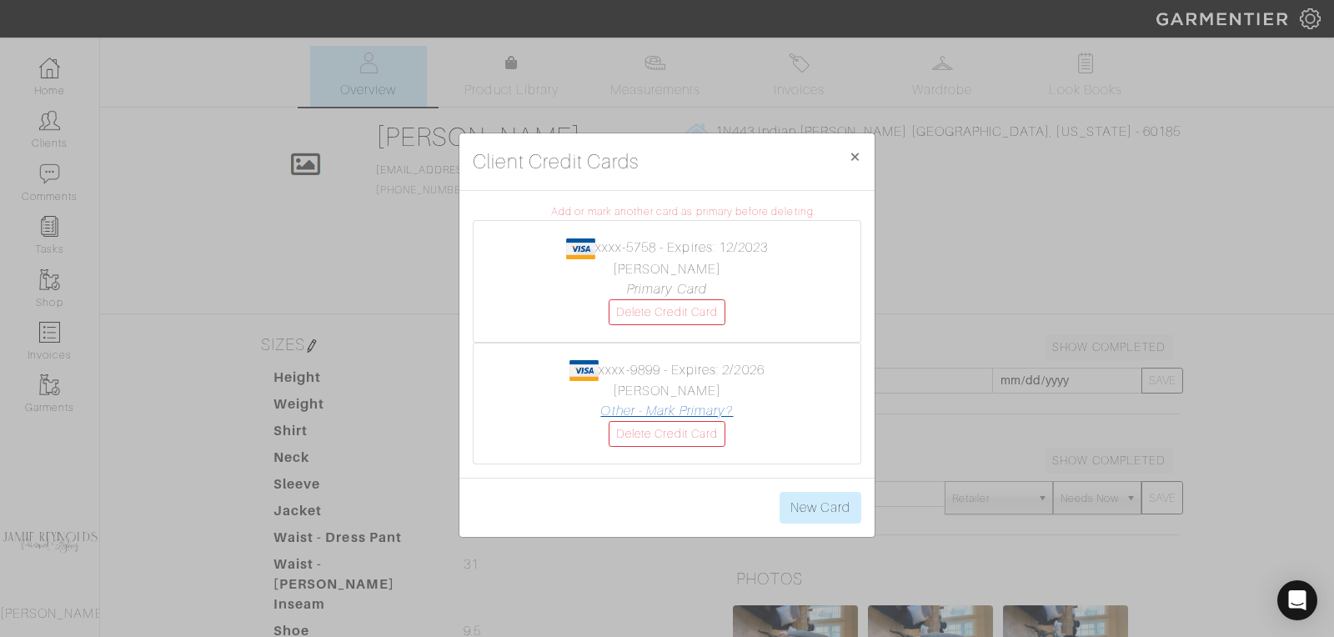
click at [689, 412] on link "Other - Mark Primary?" at bounding box center [666, 410] width 133 height 15
click at [699, 315] on link "Delete Credit Card" at bounding box center [667, 312] width 117 height 26
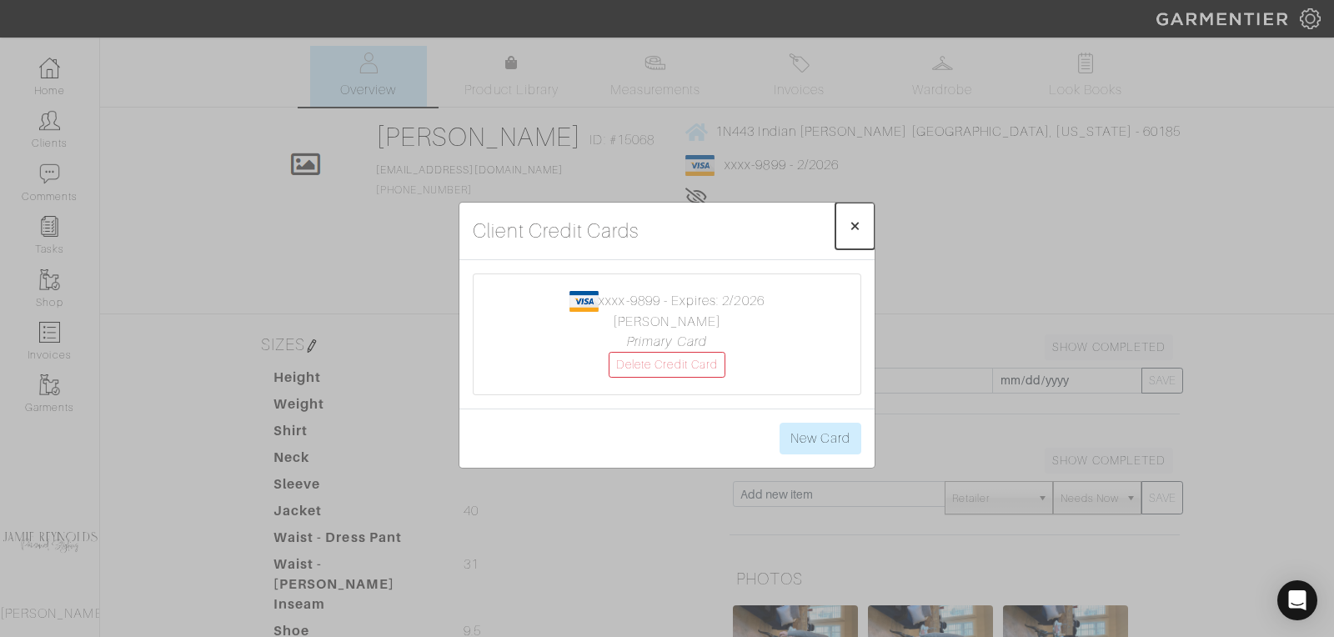
click at [851, 223] on span "×" at bounding box center [855, 225] width 13 height 23
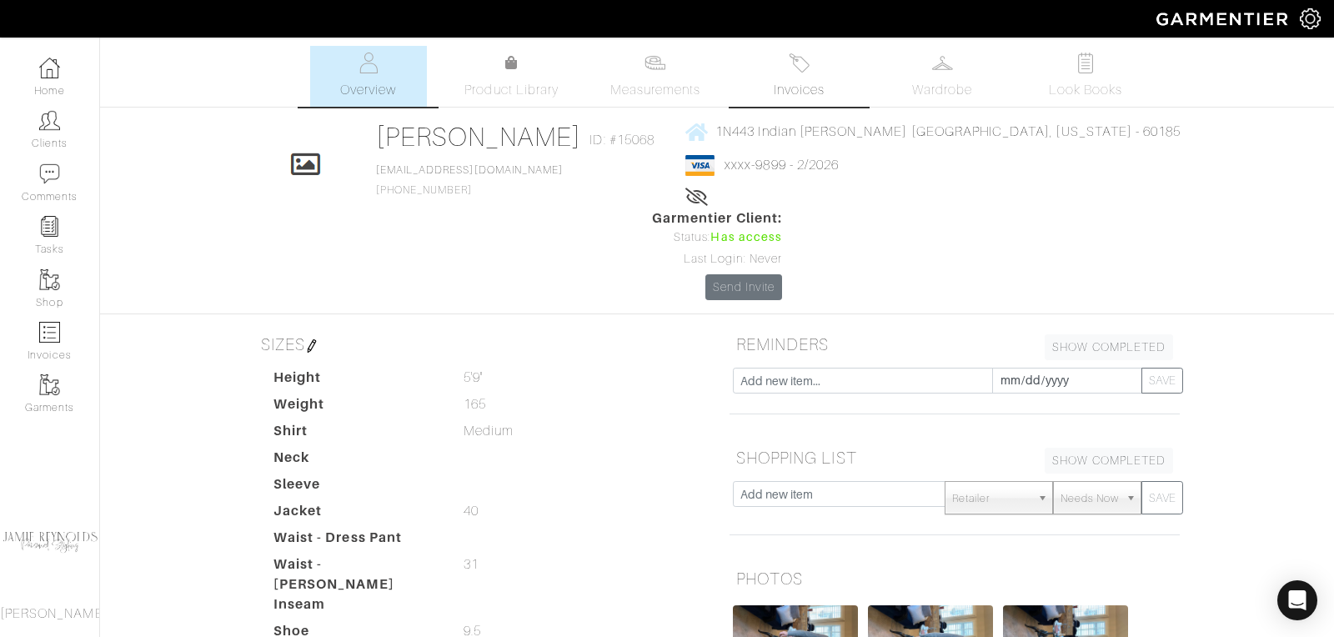
click at [807, 81] on span "Invoices" at bounding box center [799, 90] width 51 height 20
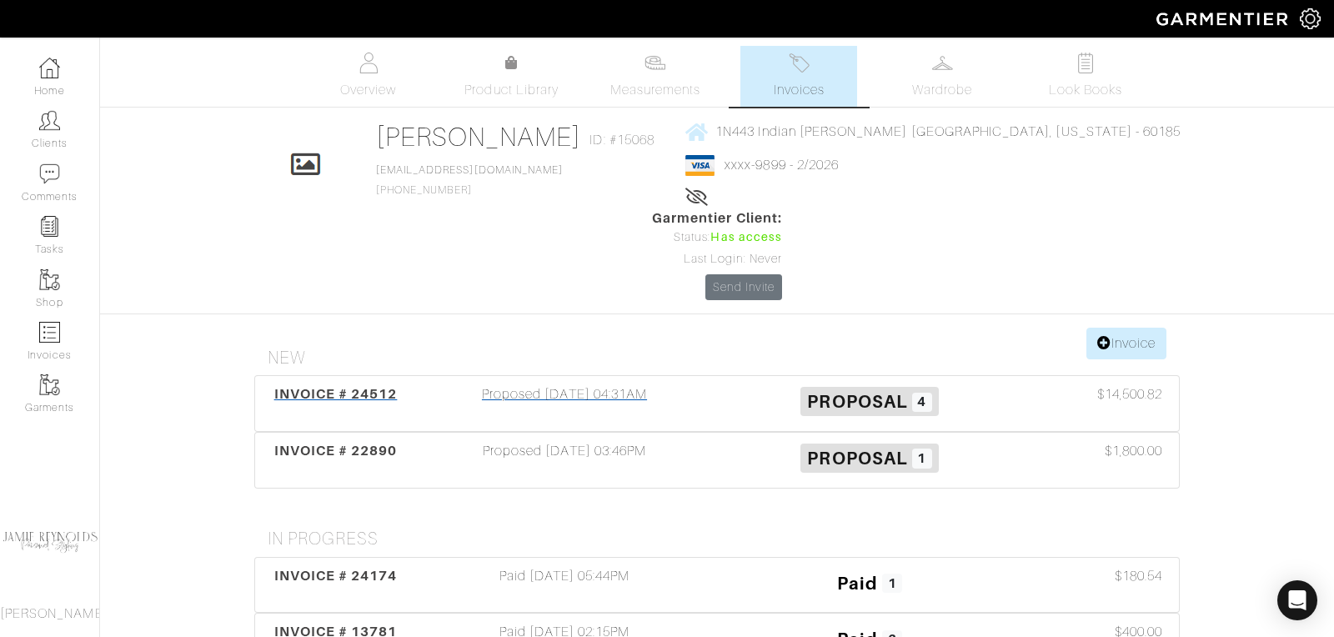
click at [342, 386] on span "INVOICE # 24512" at bounding box center [335, 394] width 123 height 16
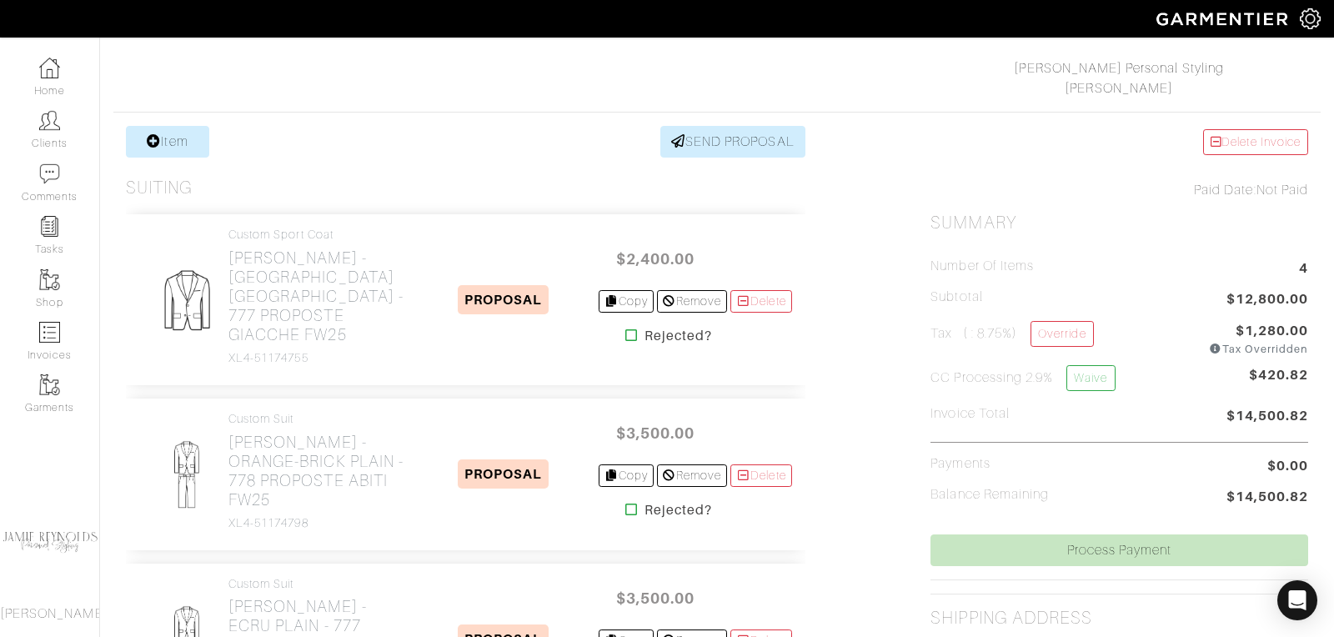
scroll to position [261, 0]
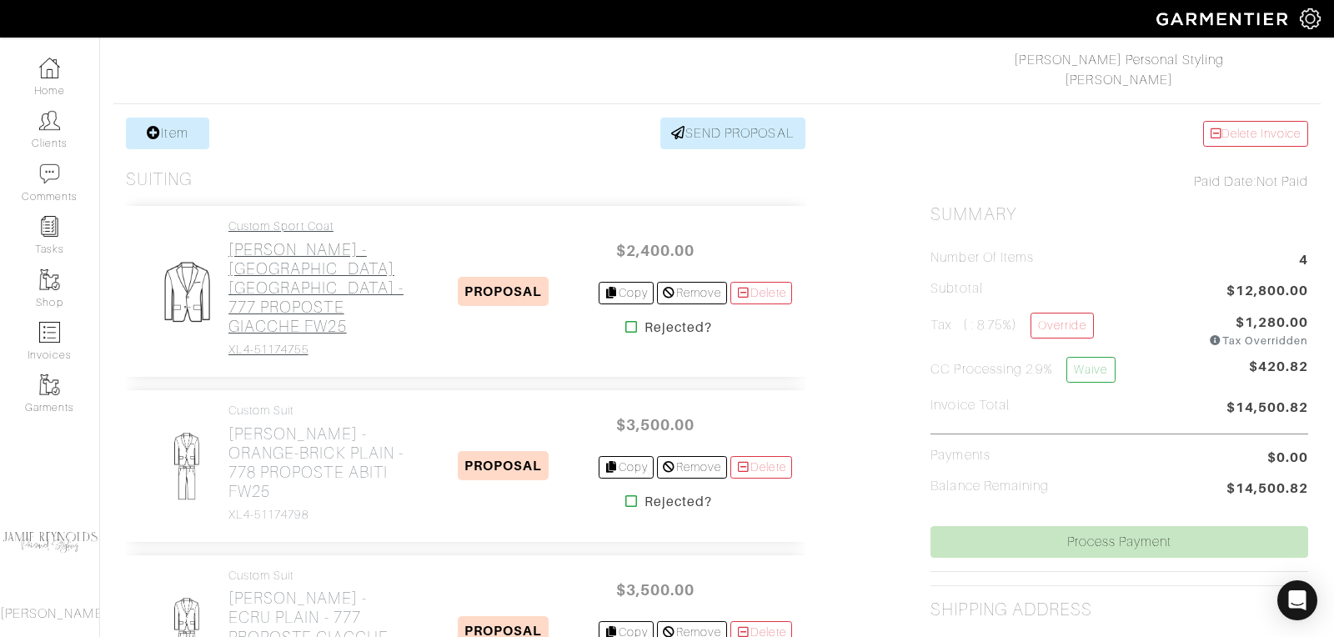
click at [330, 286] on h2 "[PERSON_NAME] - [GEOGRAPHIC_DATA] [GEOGRAPHIC_DATA] - 777 PROPOSTE GIACCHE FW25" at bounding box center [318, 288] width 181 height 96
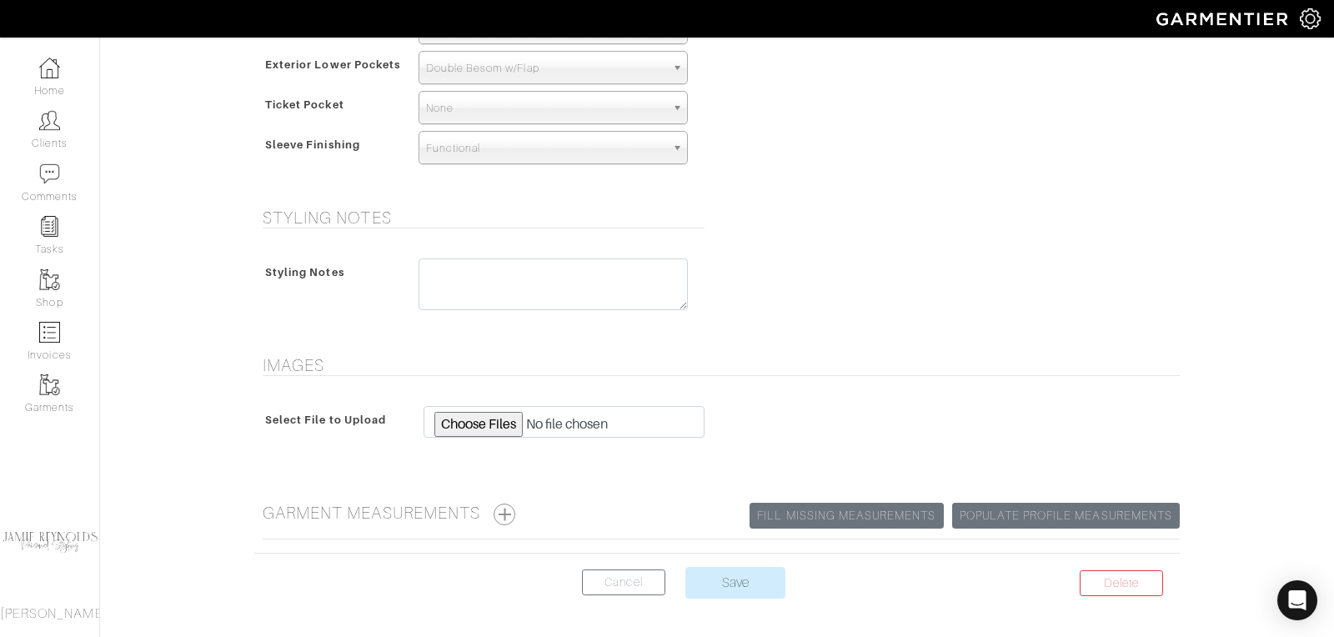
scroll to position [1245, 0]
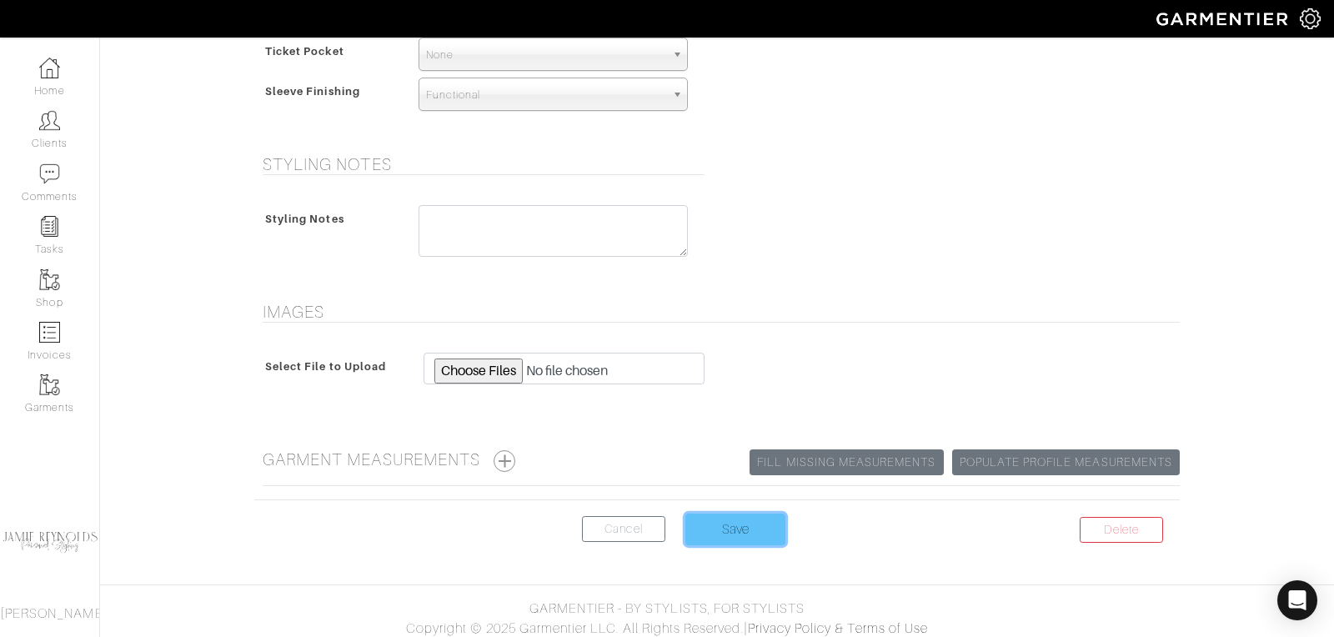
click at [719, 532] on input "Save" at bounding box center [735, 529] width 100 height 32
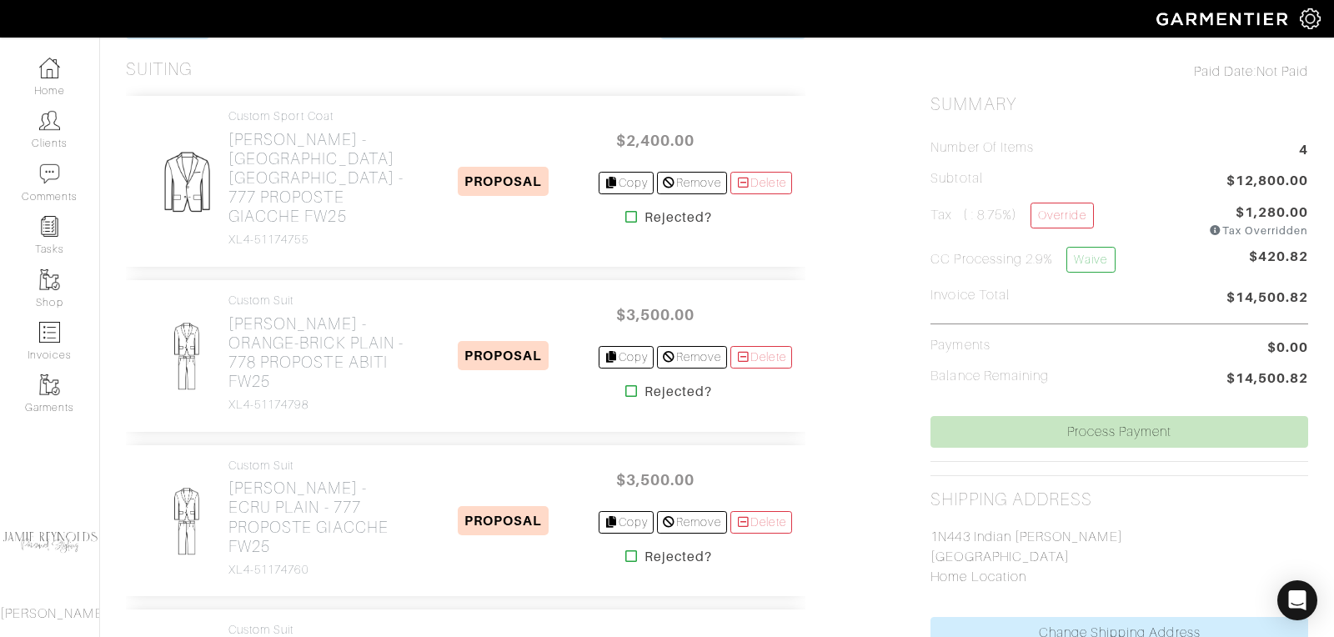
scroll to position [377, 0]
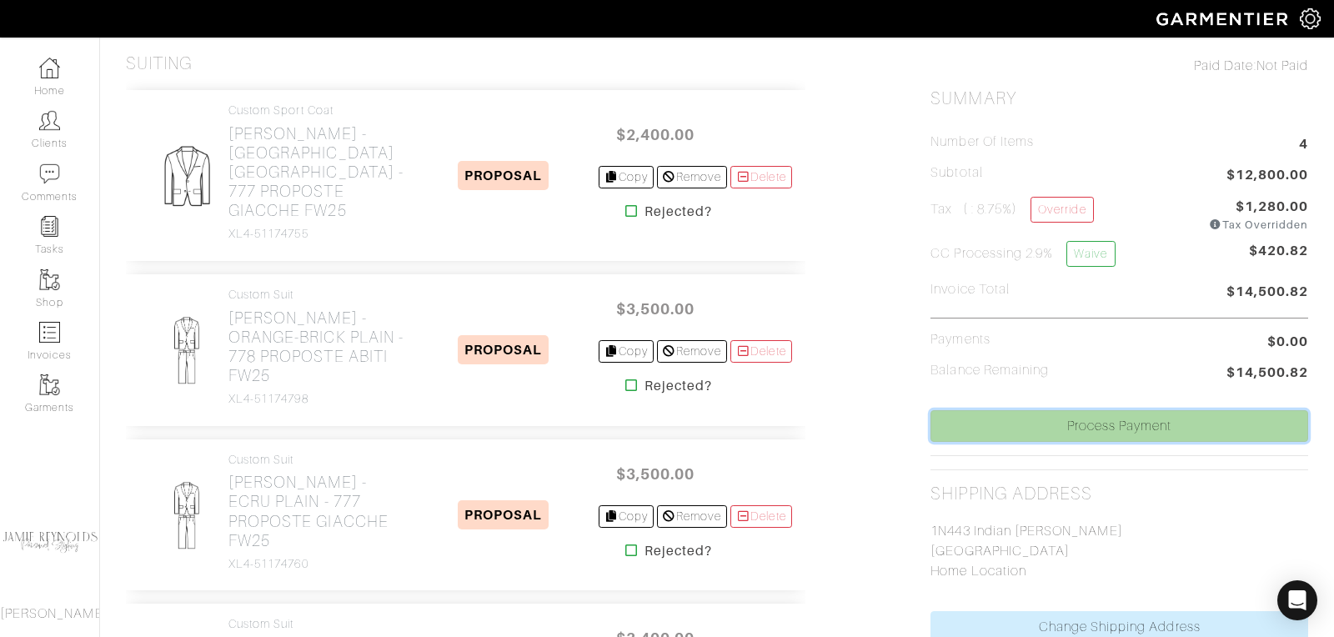
click at [1036, 423] on link "Process Payment" at bounding box center [1119, 426] width 378 height 32
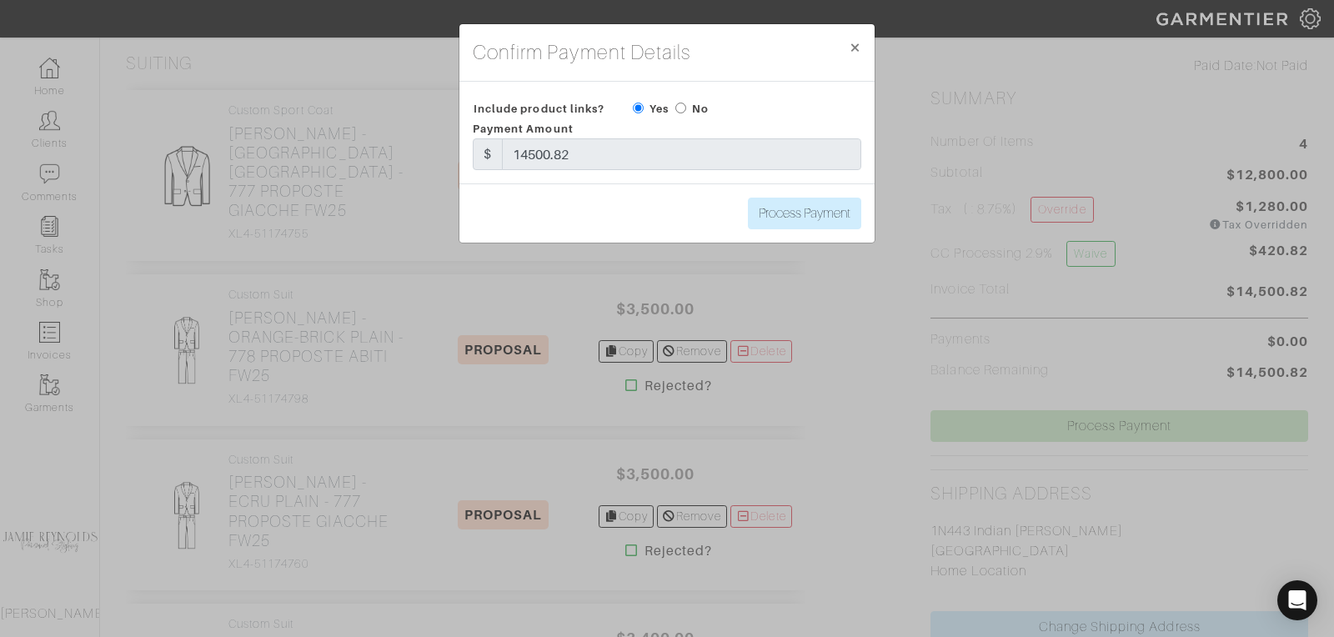
click at [872, 357] on div "Confirm Payment Details × Close Include product links? Yes No Payment Amount $ …" at bounding box center [667, 318] width 1334 height 637
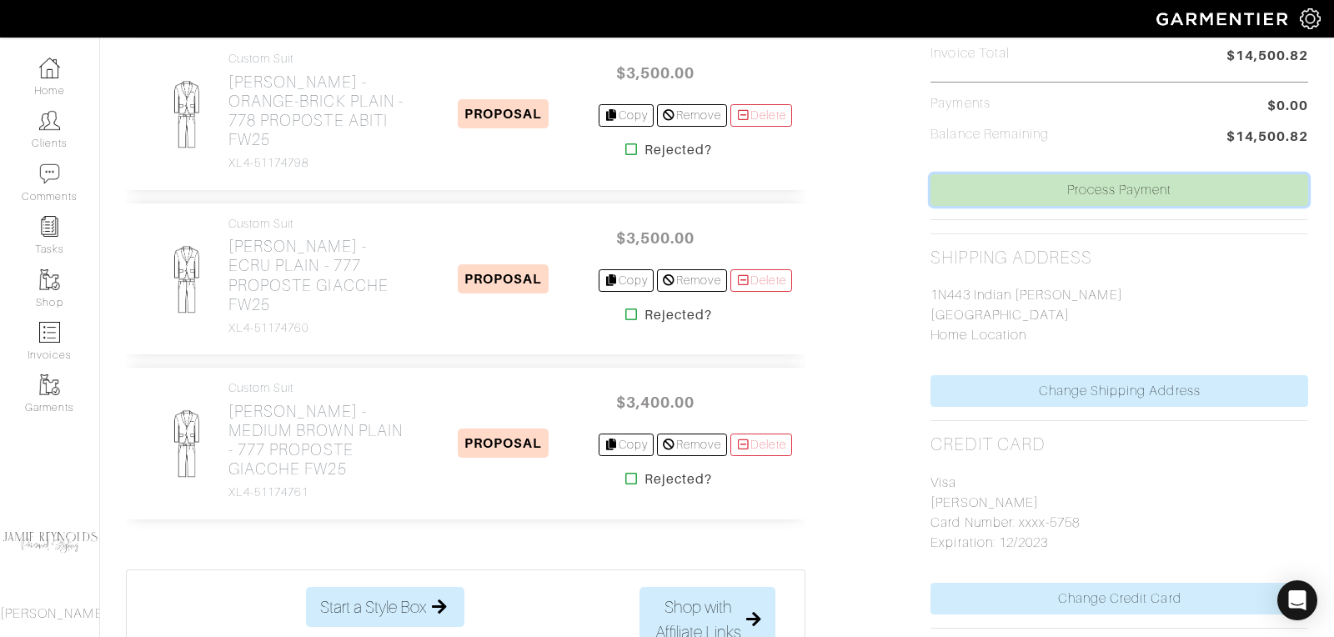
scroll to position [614, 0]
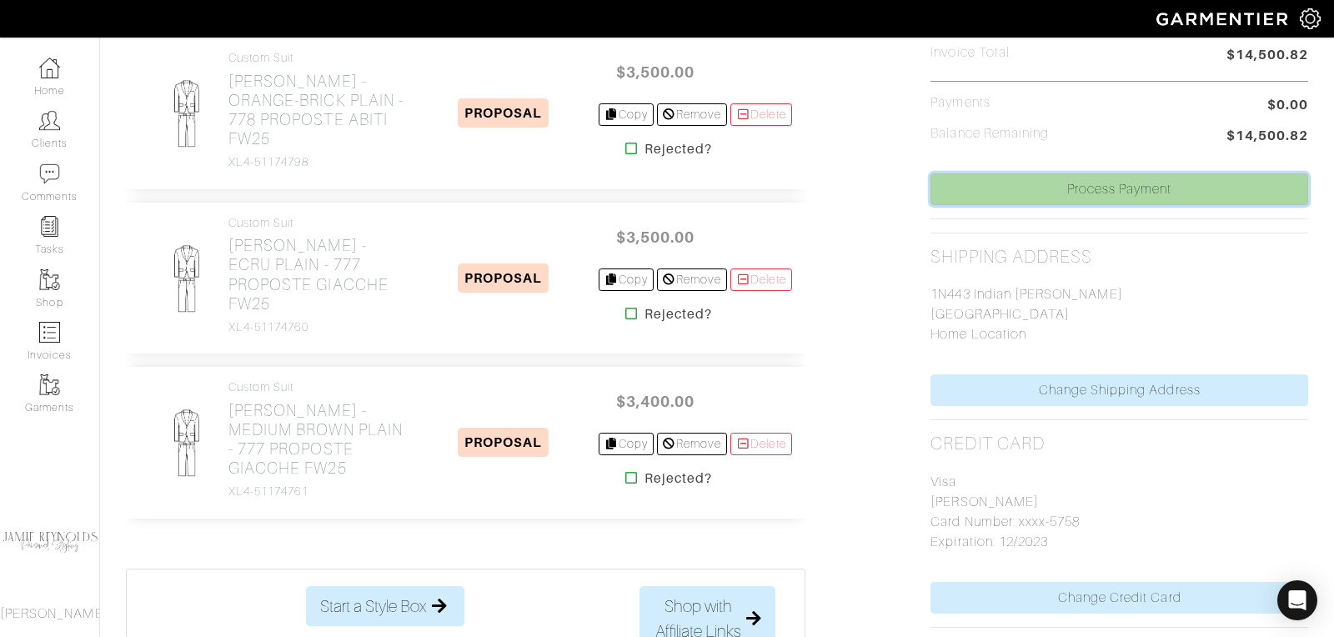
click at [1089, 183] on link "Process Payment" at bounding box center [1119, 189] width 378 height 32
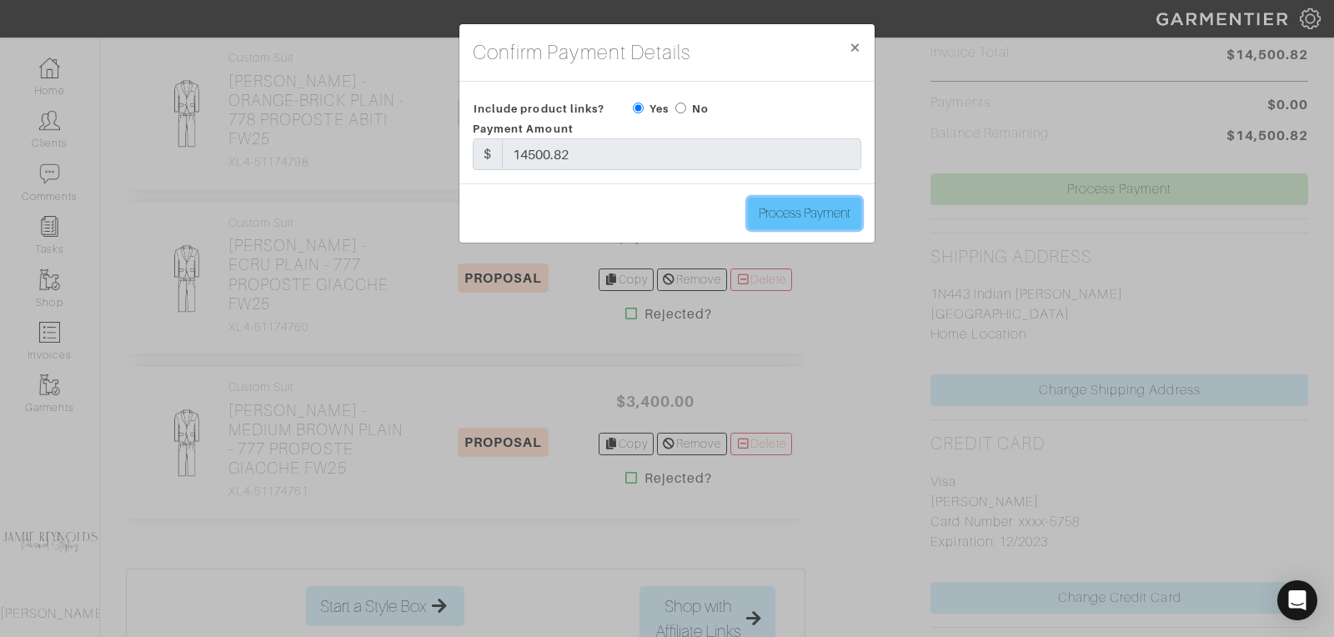
click at [790, 211] on input "Process Payment" at bounding box center [804, 214] width 113 height 32
type input "Process Payment"
